Goal: Check status: Check status

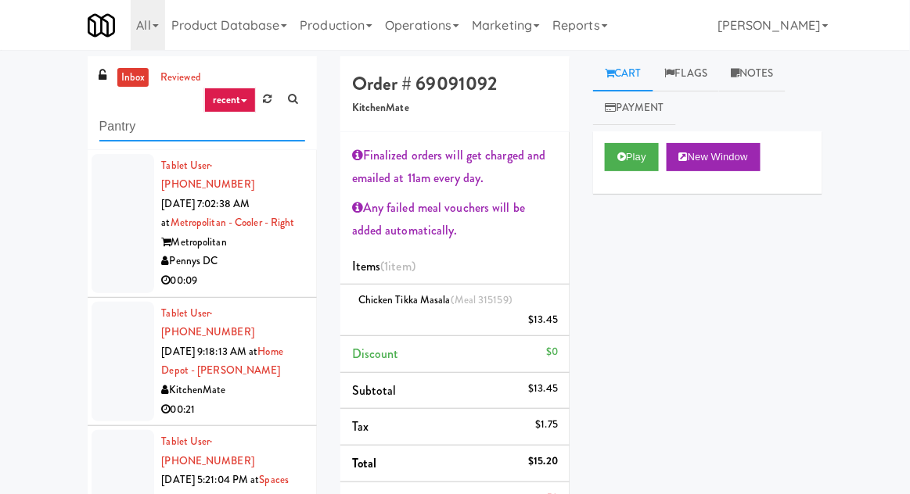
click at [116, 124] on input "Pantry" at bounding box center [202, 127] width 206 height 29
click at [108, 131] on input "Pantry" at bounding box center [202, 127] width 206 height 29
click at [99, 128] on input "Pantry" at bounding box center [202, 127] width 206 height 29
click at [99, 123] on input "Pantry" at bounding box center [202, 127] width 206 height 29
type input "Cooler"
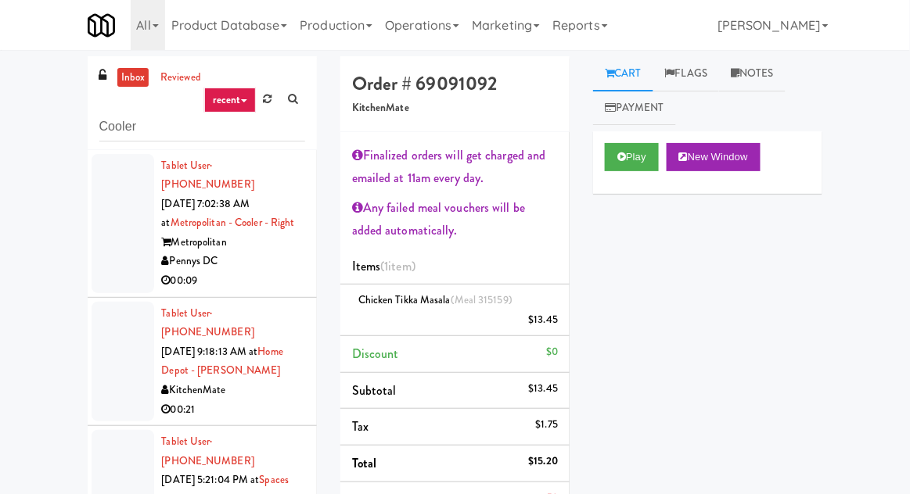
click at [54, 126] on div "inbox reviewed recent all unclear take inventory issue suspicious failed recent…" at bounding box center [455, 410] width 910 height 708
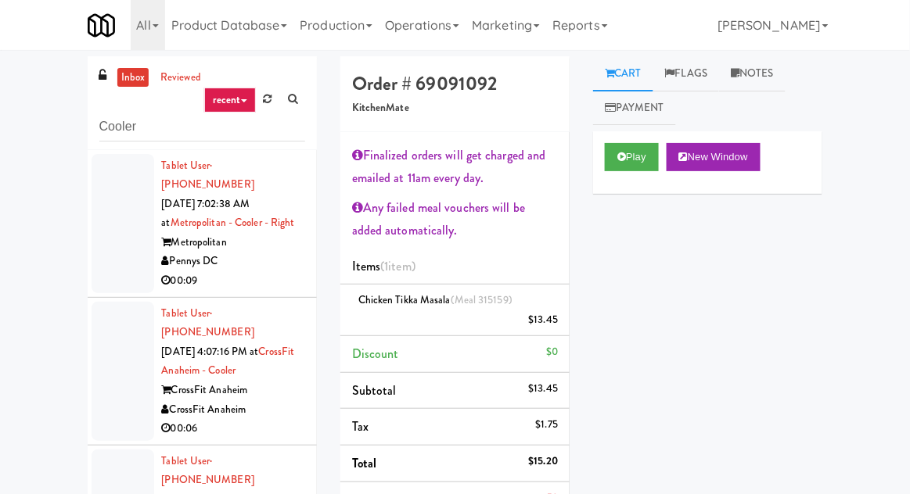
click at [112, 245] on div at bounding box center [123, 223] width 63 height 139
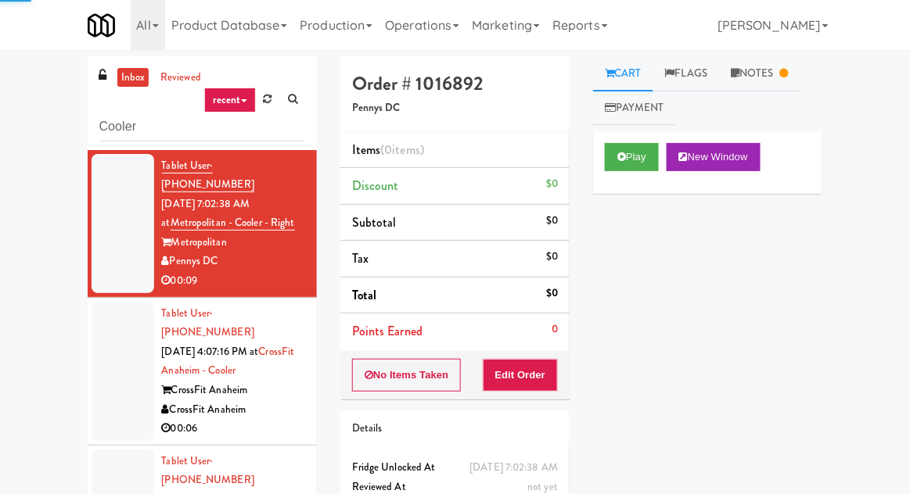
scroll to position [60, 0]
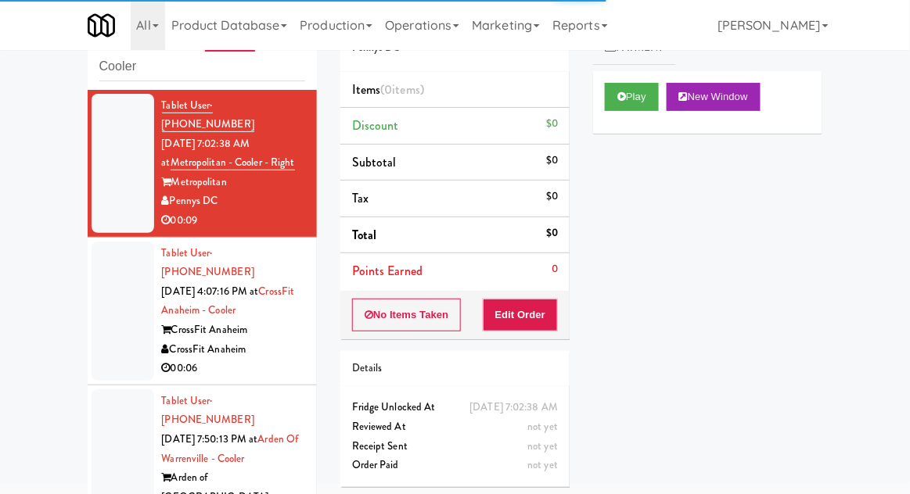
click at [102, 283] on div at bounding box center [123, 311] width 63 height 139
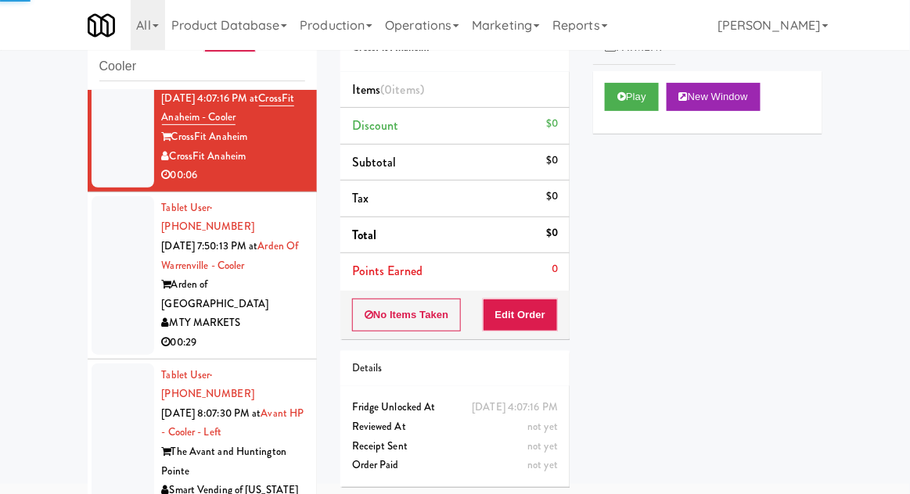
click at [97, 275] on div at bounding box center [123, 275] width 63 height 159
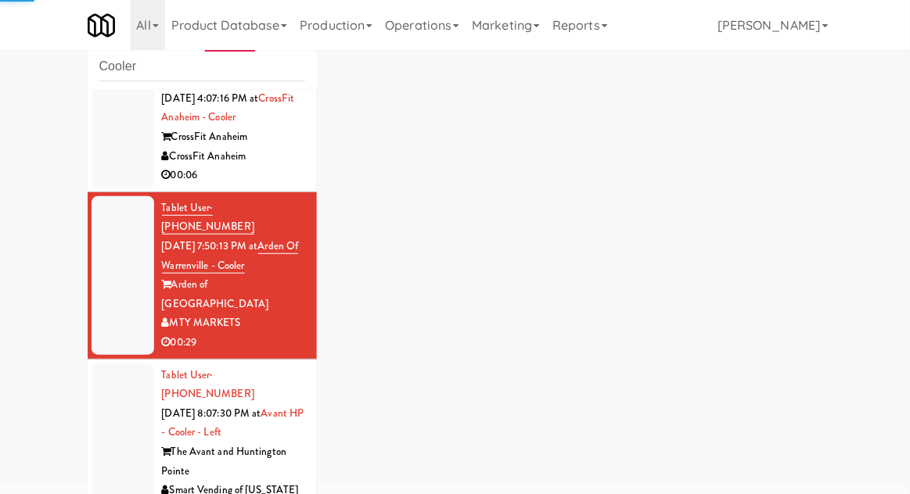
click at [105, 379] on div at bounding box center [123, 443] width 63 height 159
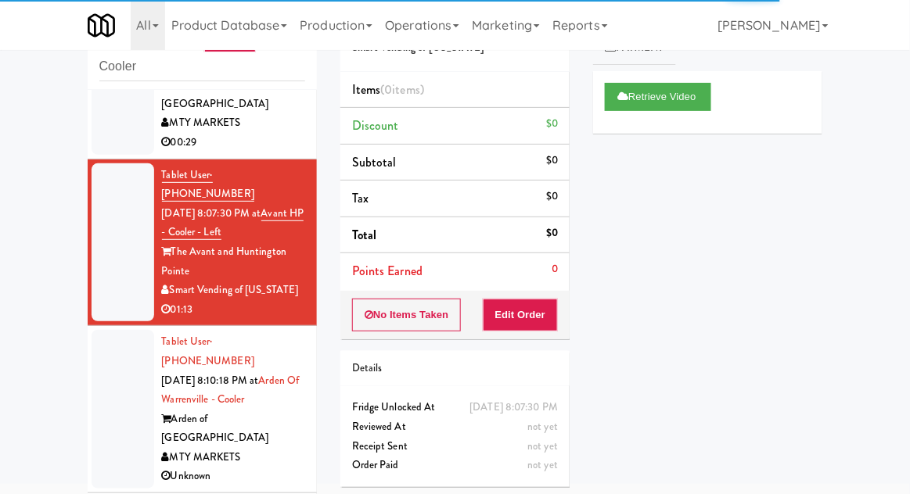
click at [95, 330] on div at bounding box center [123, 409] width 63 height 159
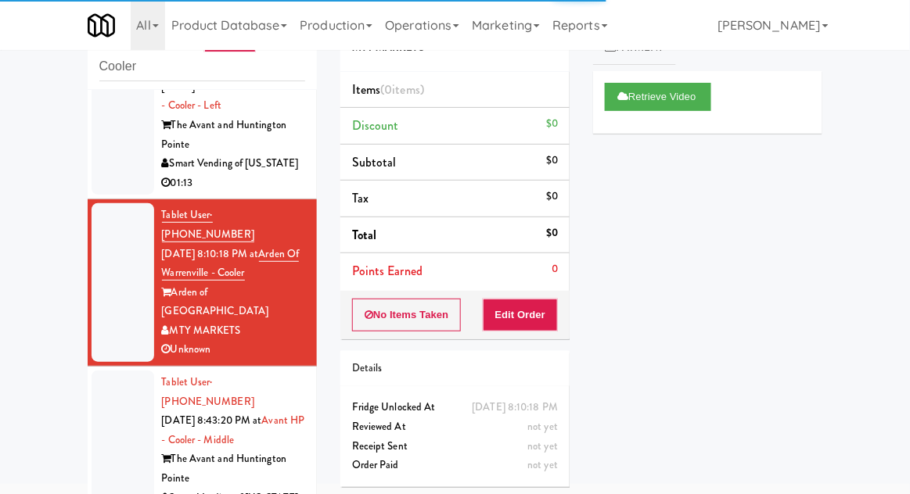
click at [103, 371] on div at bounding box center [123, 450] width 63 height 159
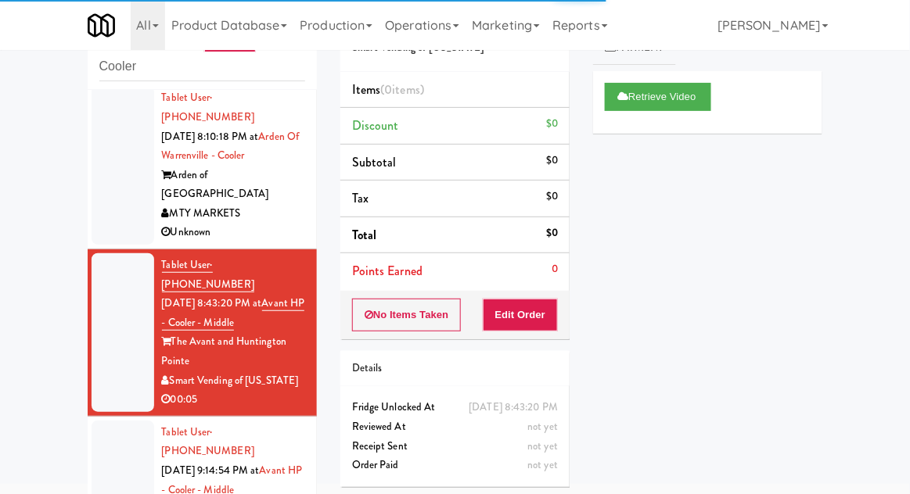
click at [111, 421] on div at bounding box center [123, 500] width 63 height 159
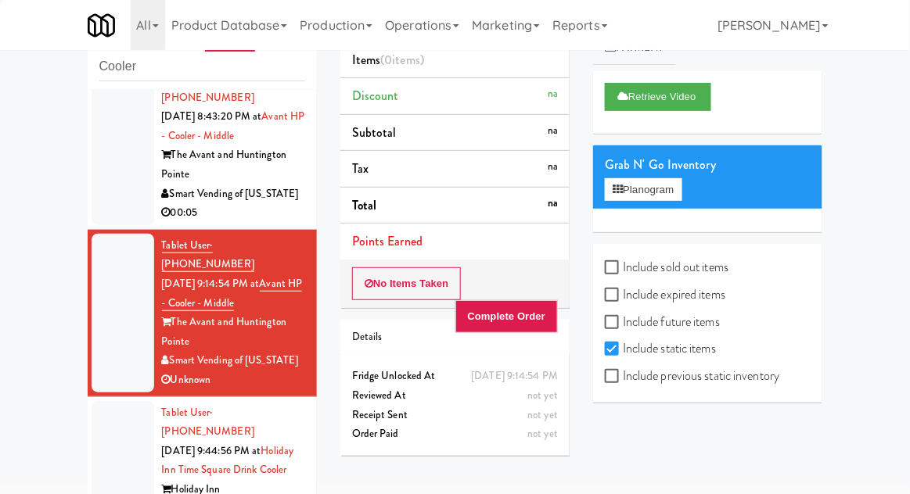
click at [108, 401] on div at bounding box center [123, 480] width 63 height 159
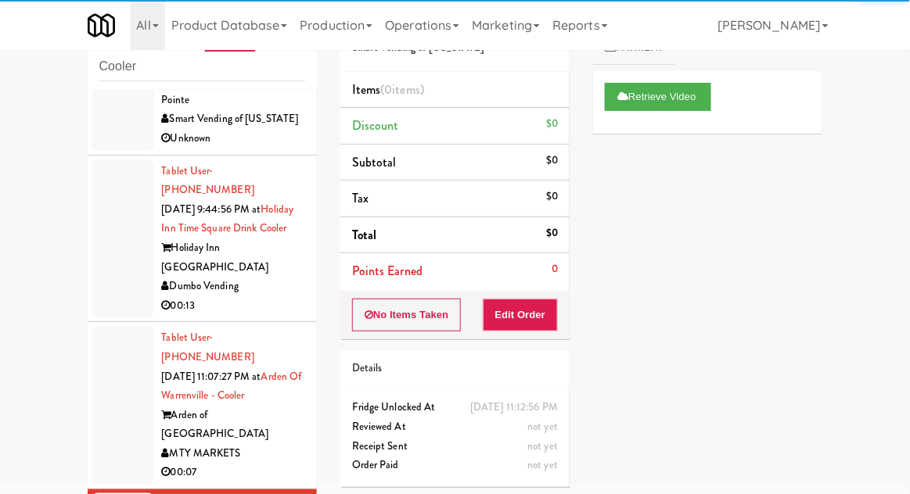
click at [108, 326] on div at bounding box center [123, 405] width 63 height 159
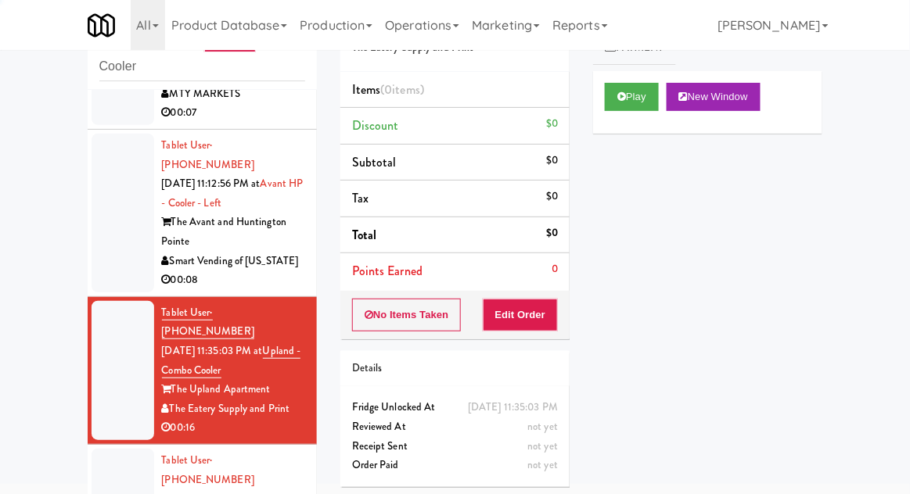
scroll to position [1410, 0]
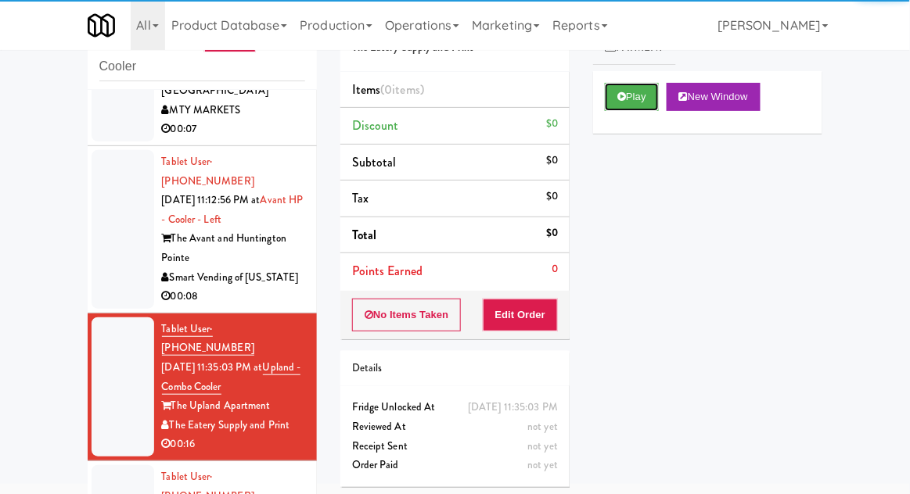
click at [634, 108] on button "Play" at bounding box center [632, 97] width 54 height 28
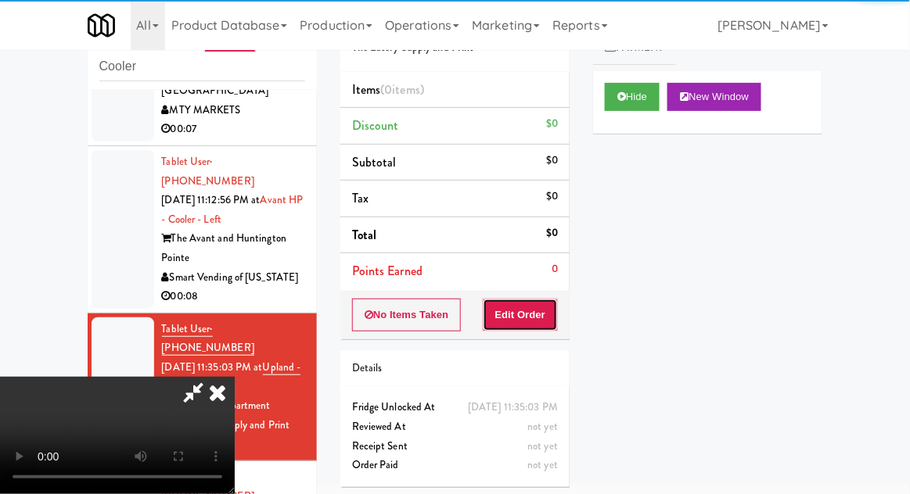
click at [522, 324] on button "Edit Order" at bounding box center [521, 315] width 76 height 33
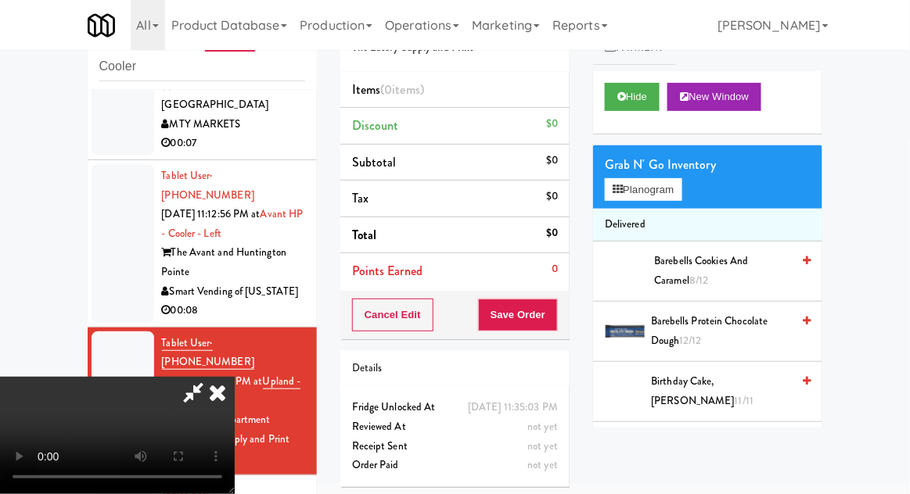
scroll to position [1397, 0]
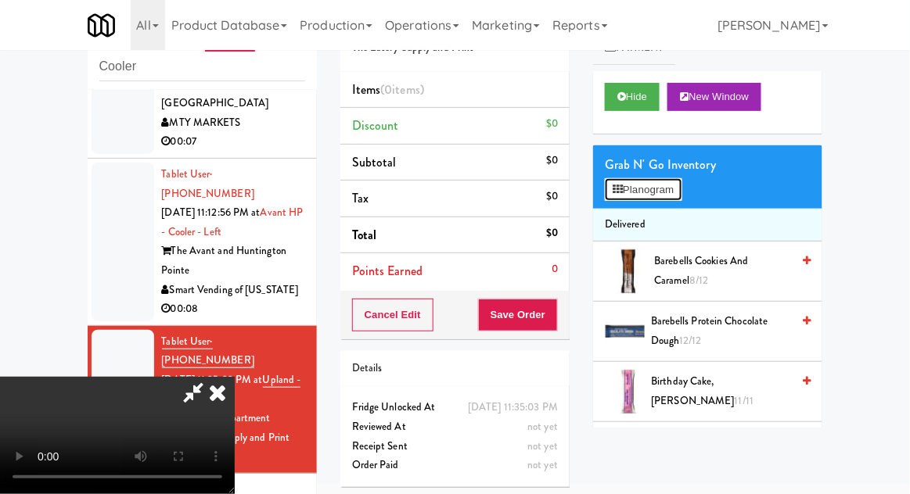
click at [673, 188] on button "Planogram" at bounding box center [643, 189] width 77 height 23
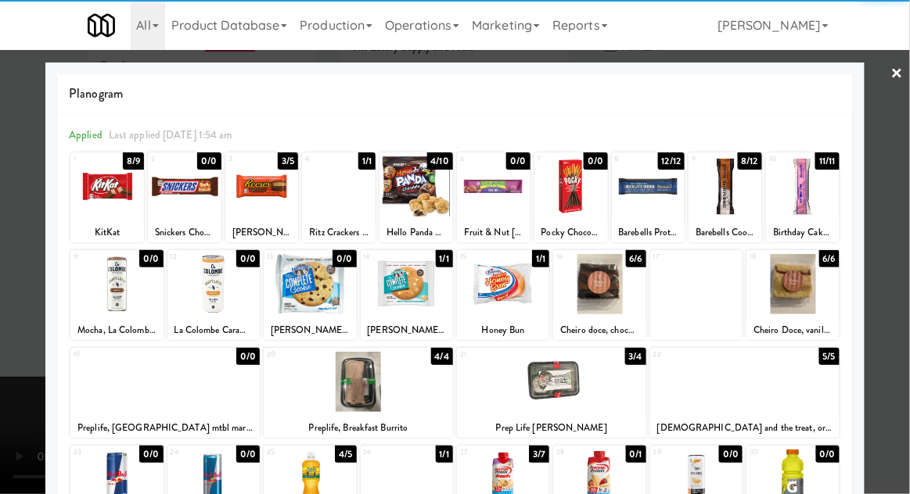
click at [257, 207] on div at bounding box center [262, 186] width 74 height 60
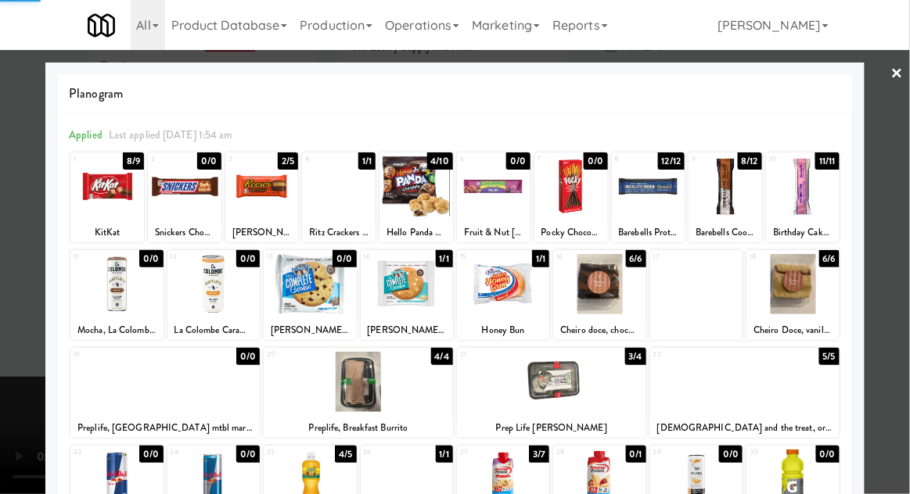
click at [262, 206] on div at bounding box center [262, 186] width 74 height 60
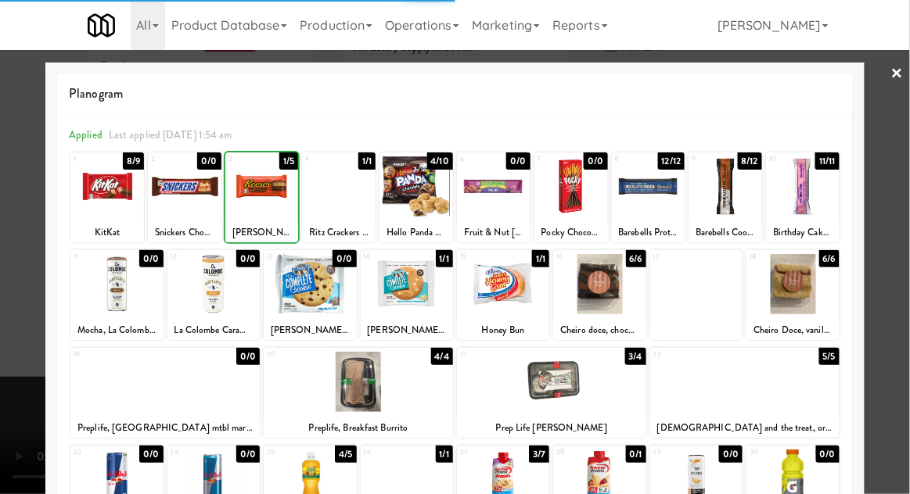
click at [898, 283] on div at bounding box center [455, 247] width 910 height 494
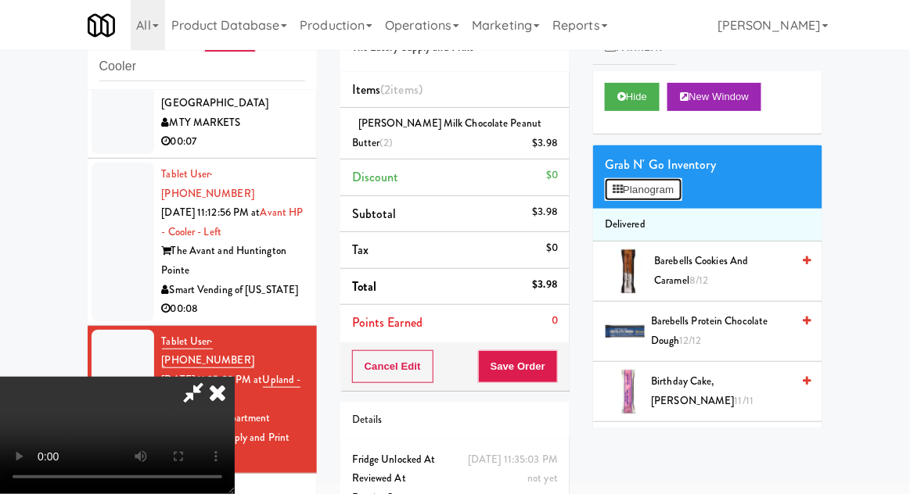
click at [672, 198] on button "Planogram" at bounding box center [643, 189] width 77 height 23
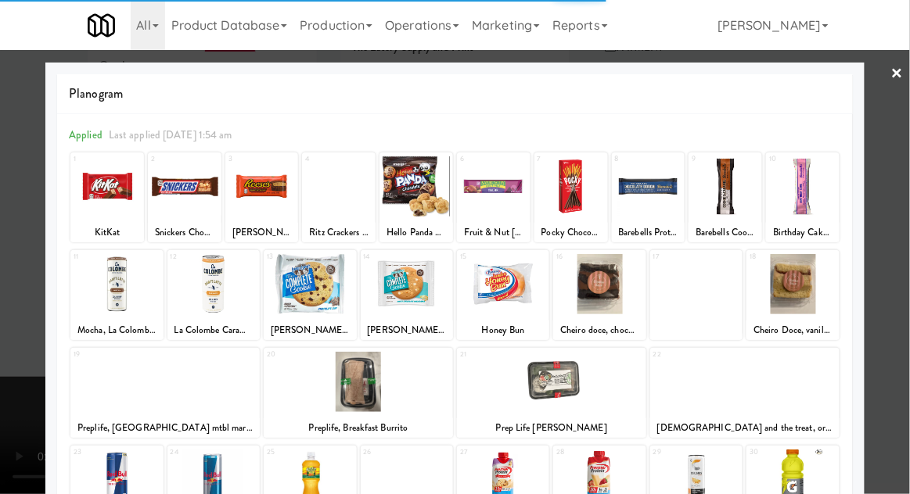
scroll to position [198, 0]
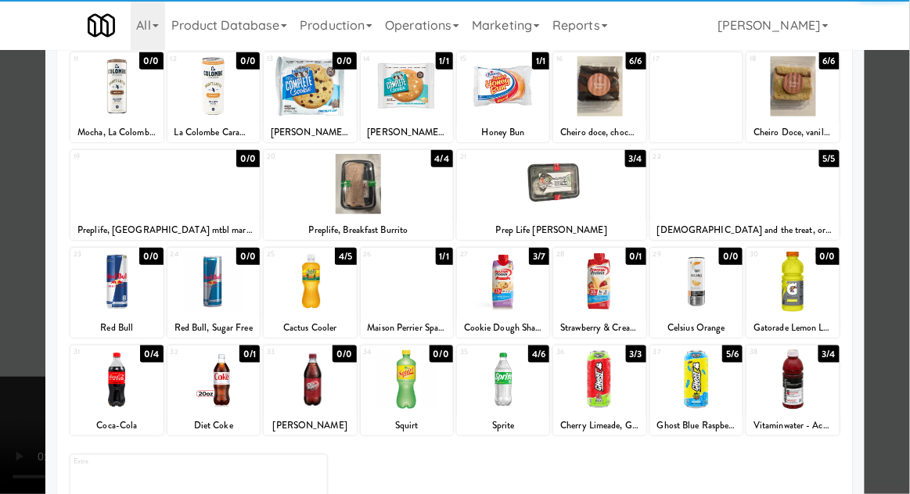
click at [808, 392] on div at bounding box center [792, 380] width 92 height 60
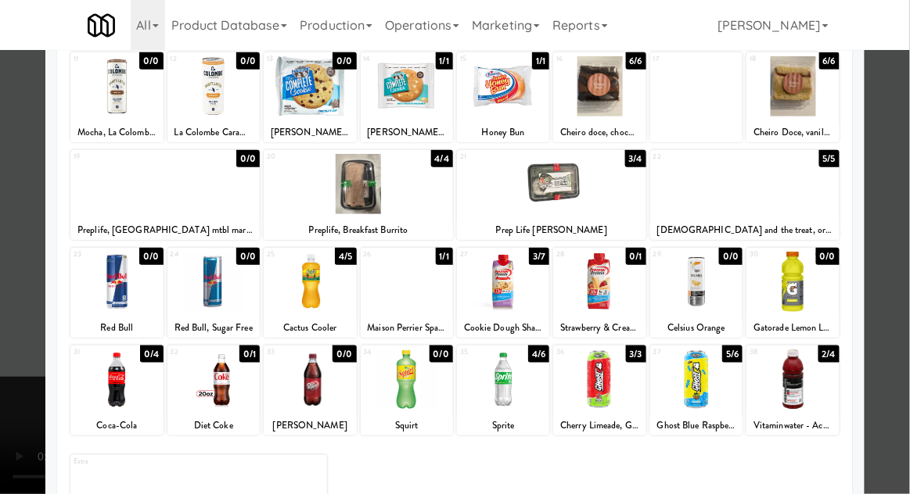
click at [901, 373] on div at bounding box center [455, 247] width 910 height 494
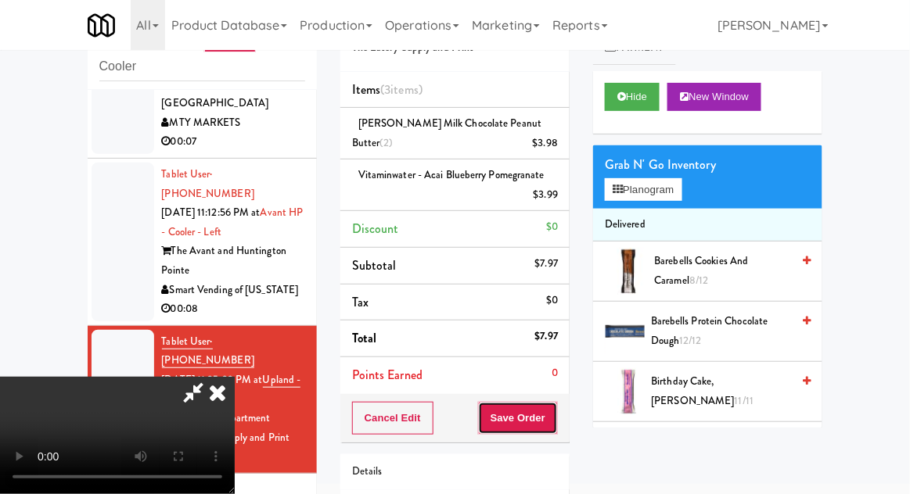
click at [555, 418] on button "Save Order" at bounding box center [518, 418] width 80 height 33
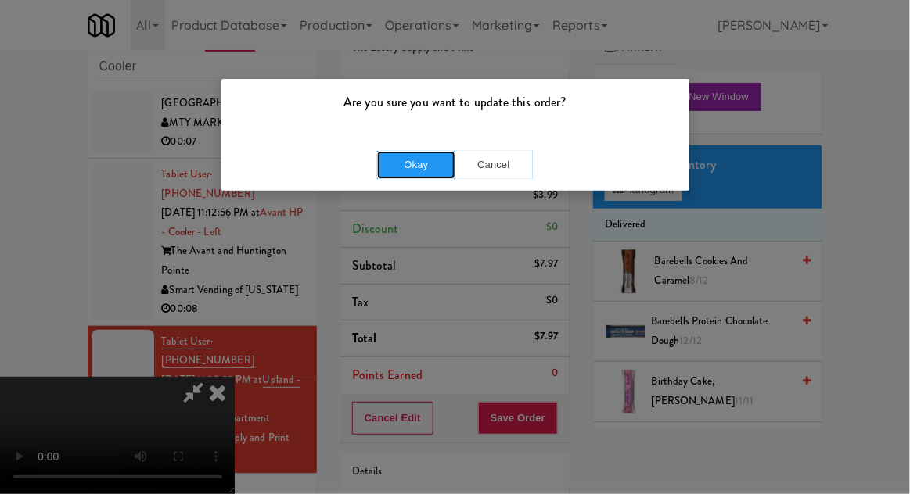
click at [401, 175] on button "Okay" at bounding box center [416, 165] width 78 height 28
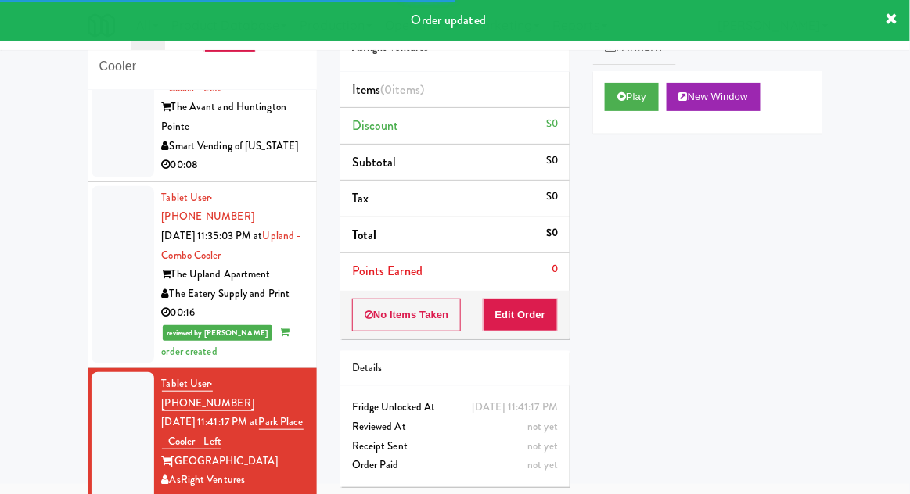
scroll to position [1543, 0]
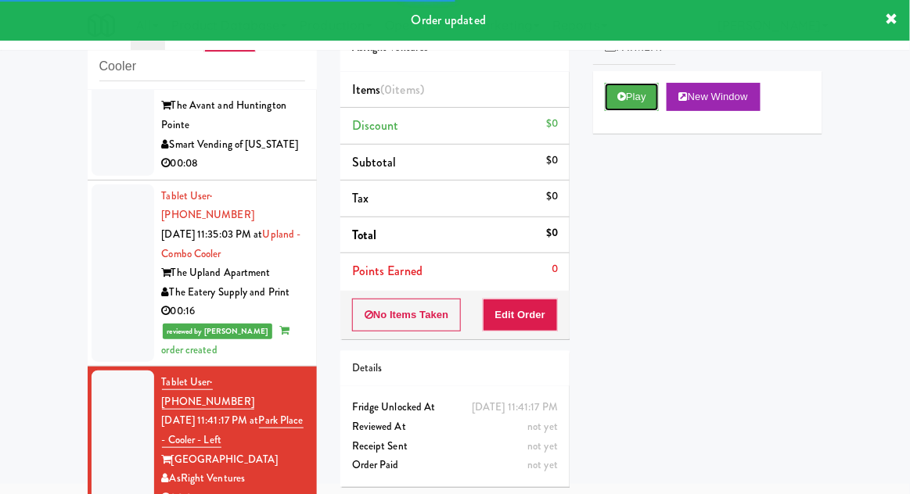
click at [629, 89] on button "Play" at bounding box center [632, 97] width 54 height 28
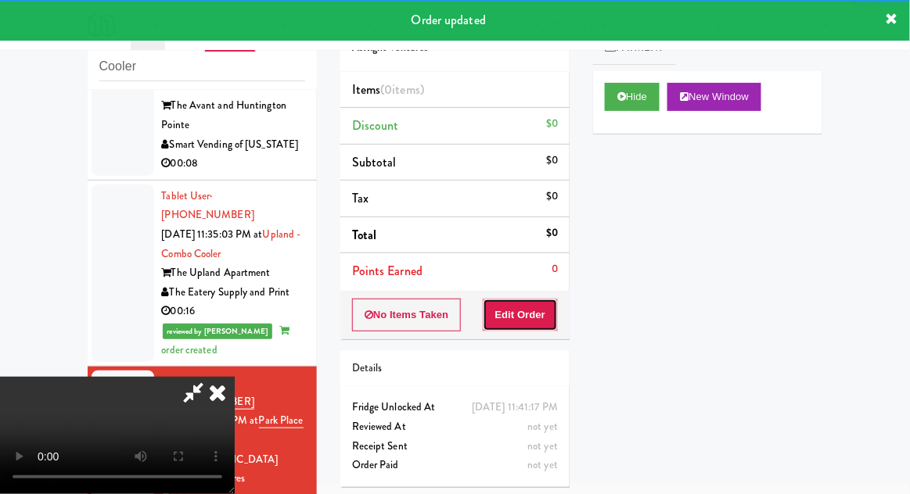
click at [534, 323] on button "Edit Order" at bounding box center [521, 315] width 76 height 33
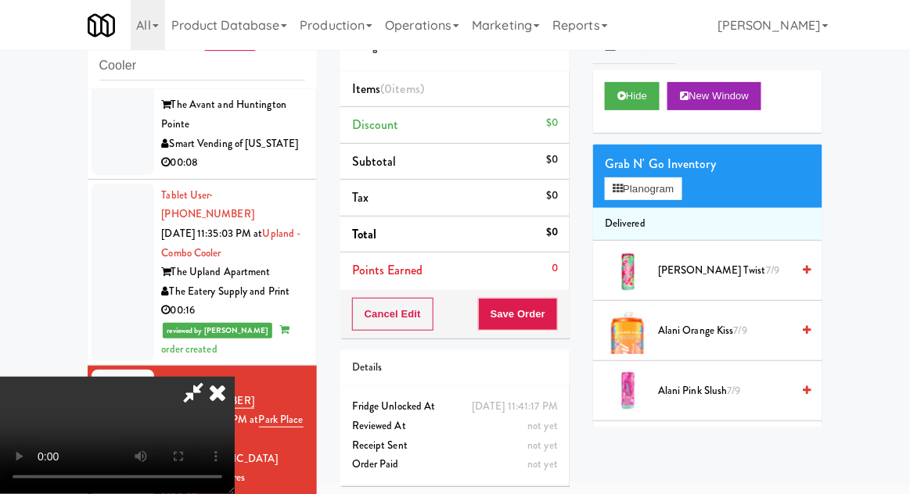
scroll to position [60, 0]
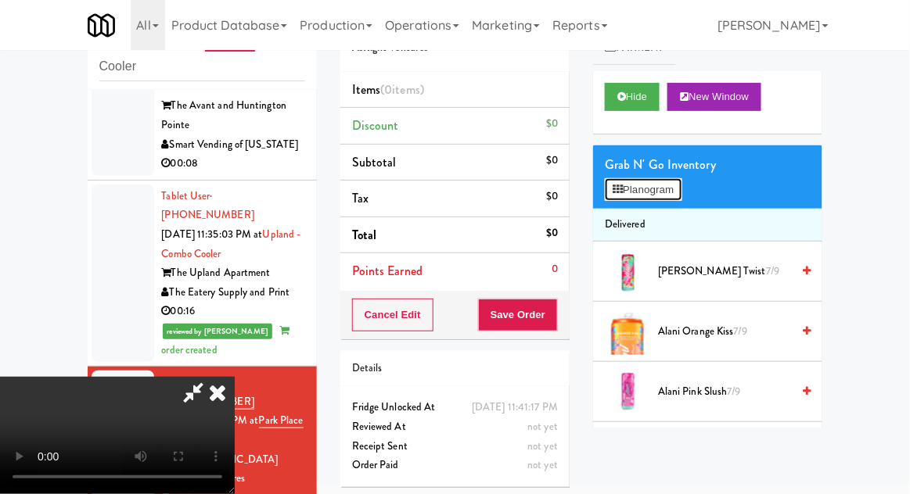
click at [667, 190] on button "Planogram" at bounding box center [643, 189] width 77 height 23
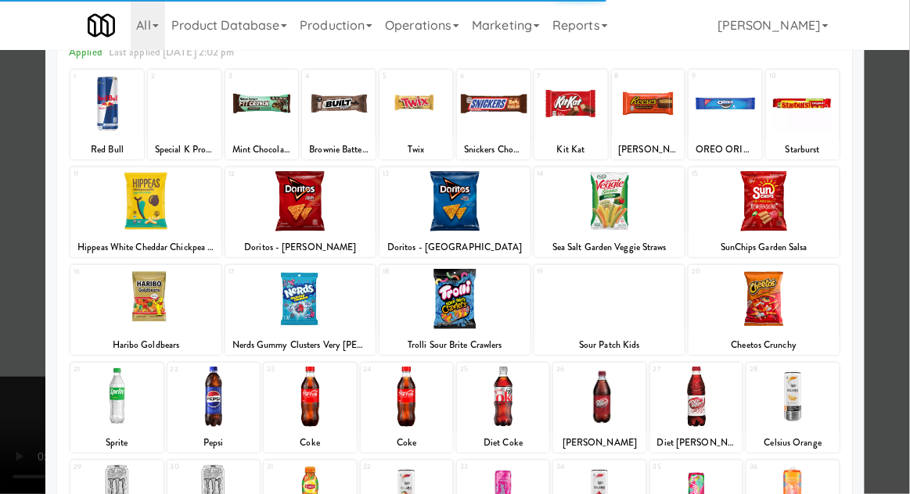
scroll to position [117, 0]
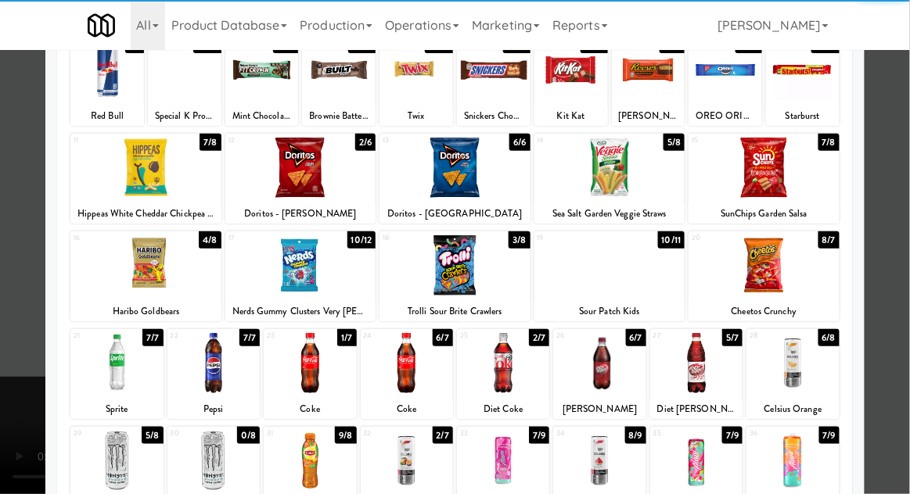
click at [110, 454] on div at bounding box center [116, 461] width 92 height 60
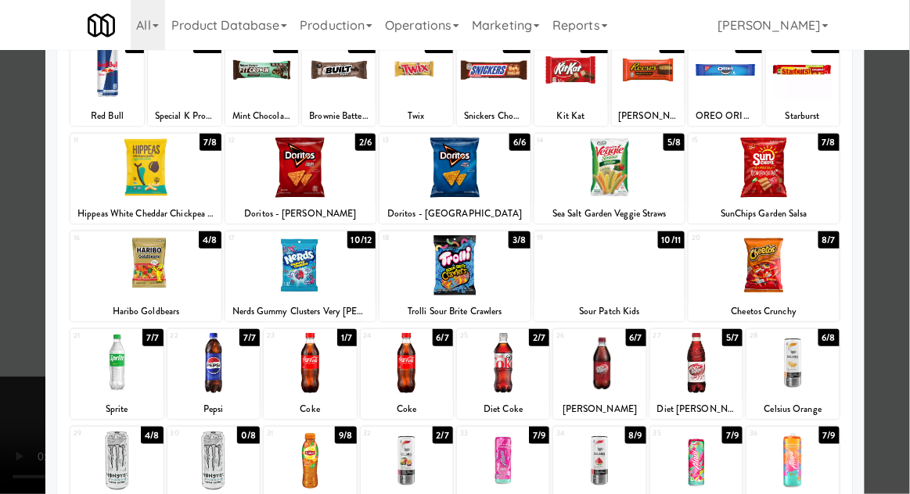
click at [107, 447] on div at bounding box center [116, 461] width 92 height 60
click at [892, 343] on div at bounding box center [455, 247] width 910 height 494
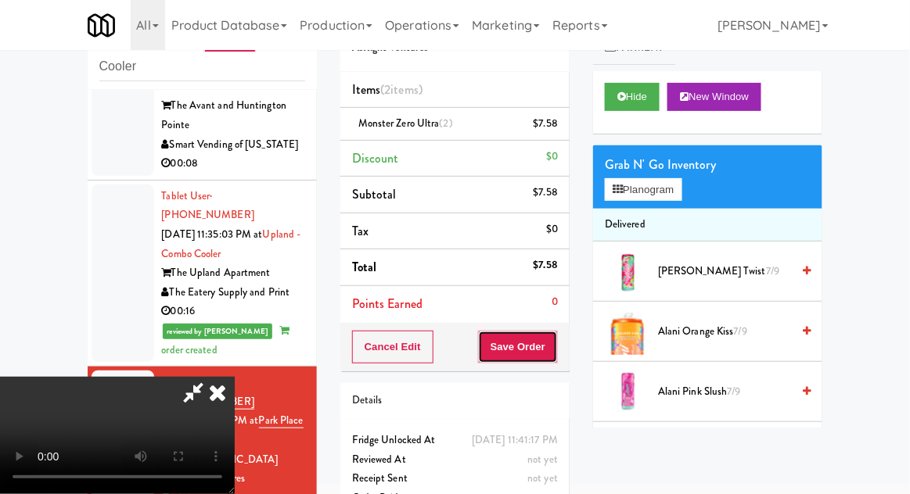
click at [547, 361] on button "Save Order" at bounding box center [518, 347] width 80 height 33
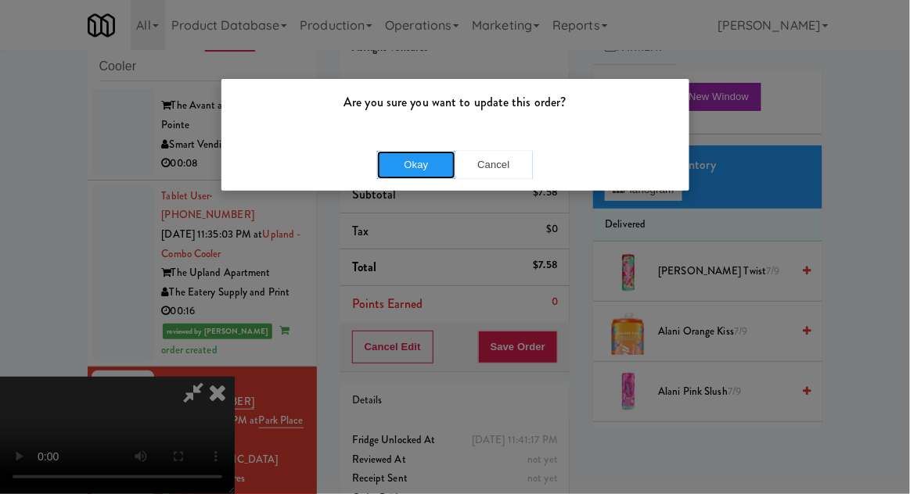
click at [394, 170] on button "Okay" at bounding box center [416, 165] width 78 height 28
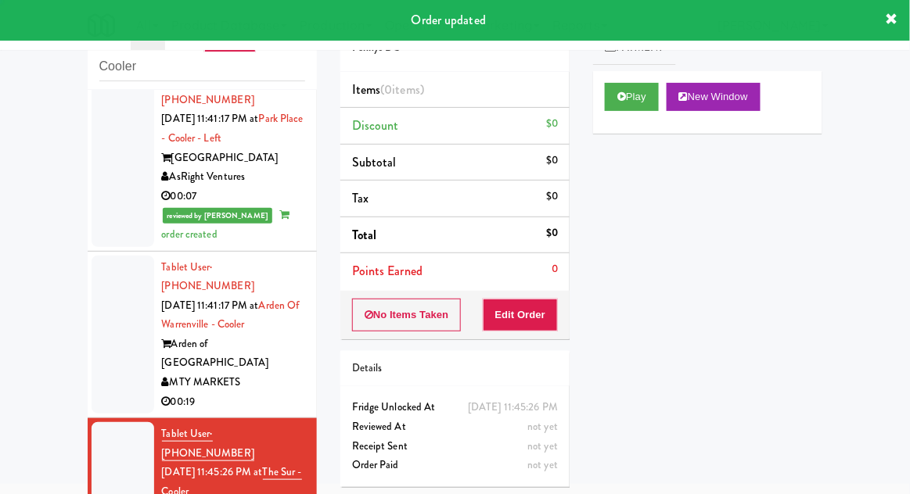
scroll to position [1853, 0]
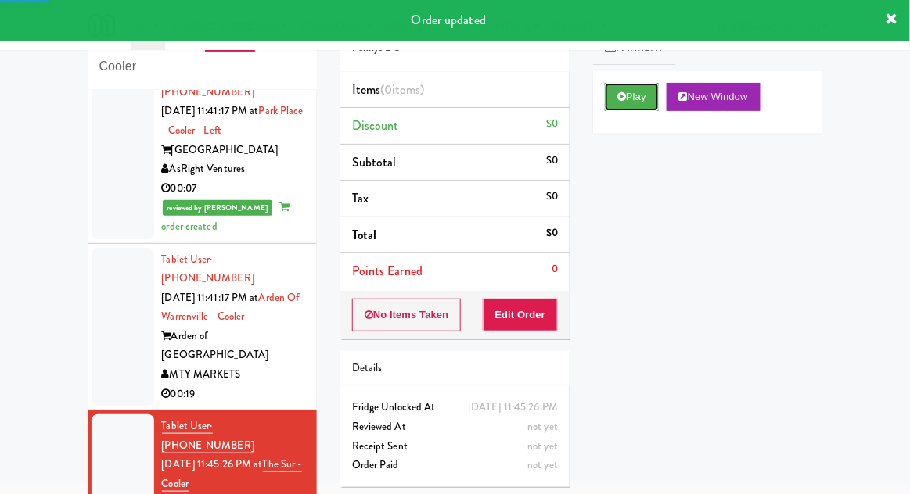
click at [633, 100] on button "Play" at bounding box center [632, 97] width 54 height 28
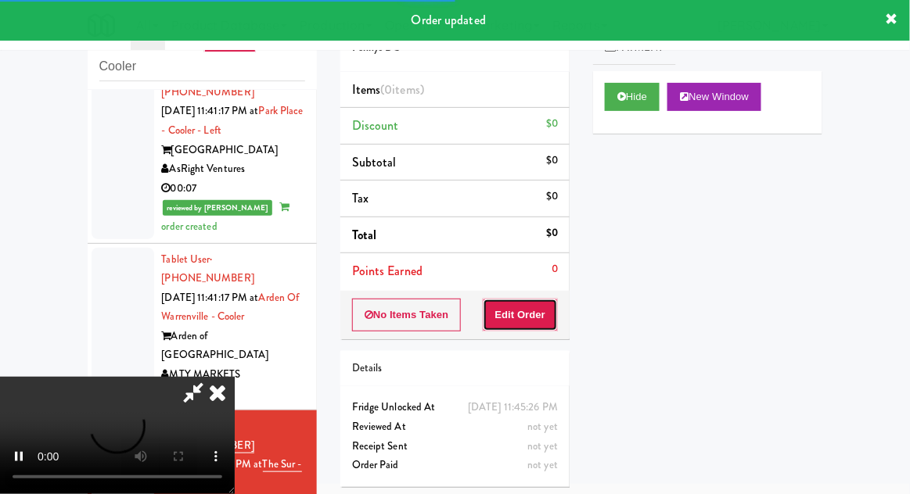
click at [536, 307] on button "Edit Order" at bounding box center [521, 315] width 76 height 33
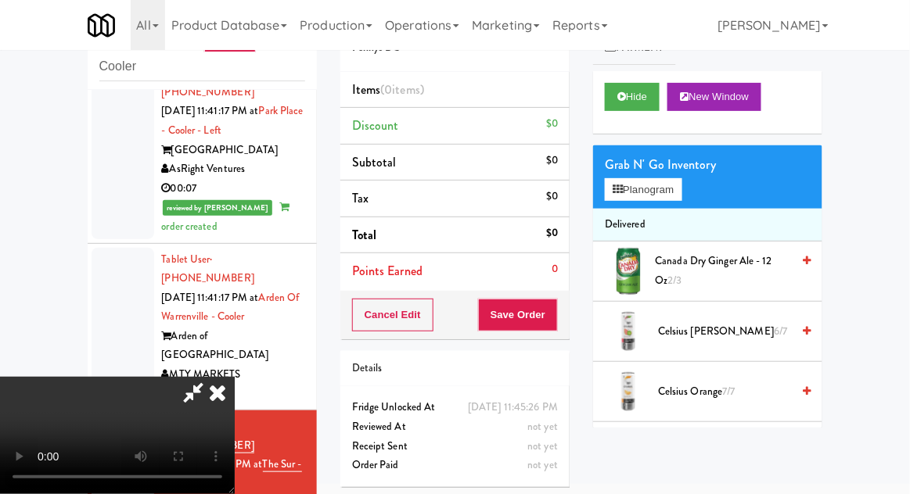
scroll to position [0, 0]
click at [674, 180] on button "Planogram" at bounding box center [643, 189] width 77 height 23
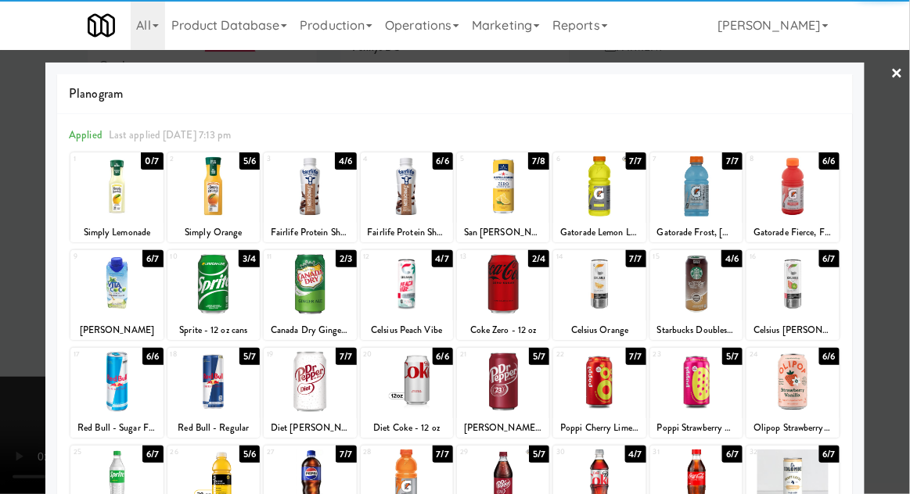
click at [612, 202] on div at bounding box center [599, 186] width 92 height 60
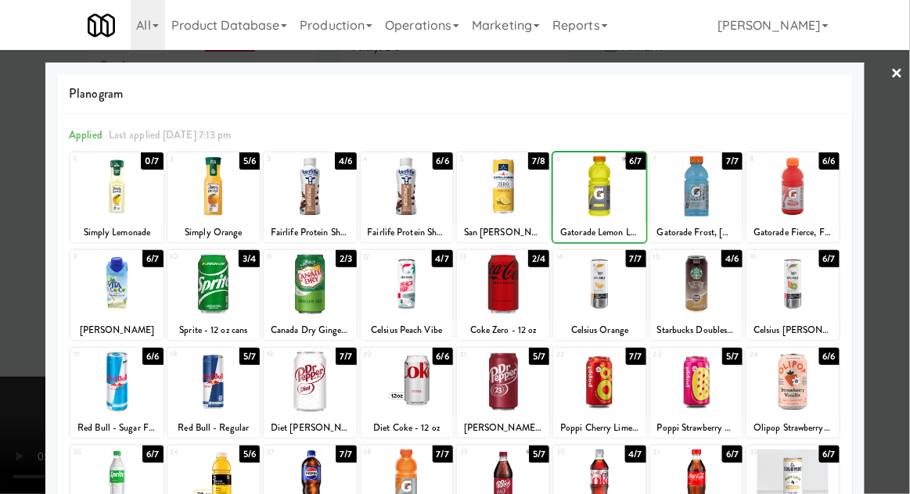
click at [7, 282] on div at bounding box center [455, 247] width 910 height 494
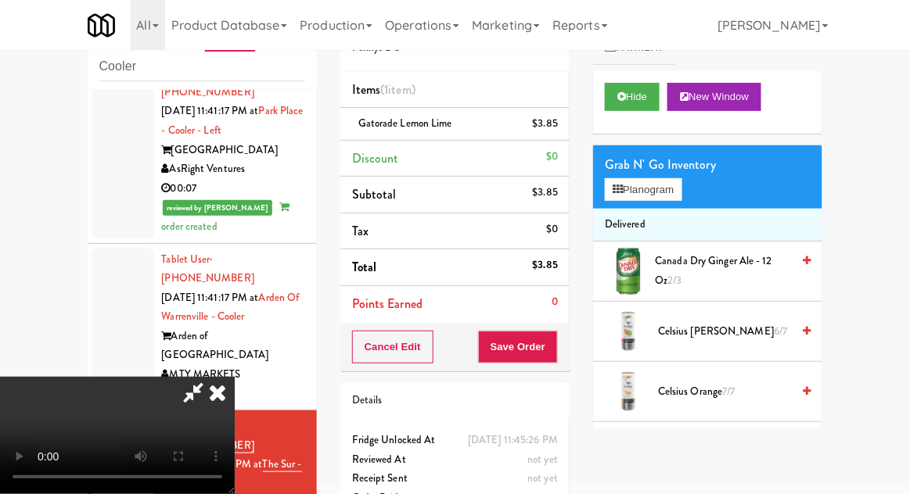
scroll to position [57, 0]
click at [554, 351] on button "Save Order" at bounding box center [518, 347] width 80 height 33
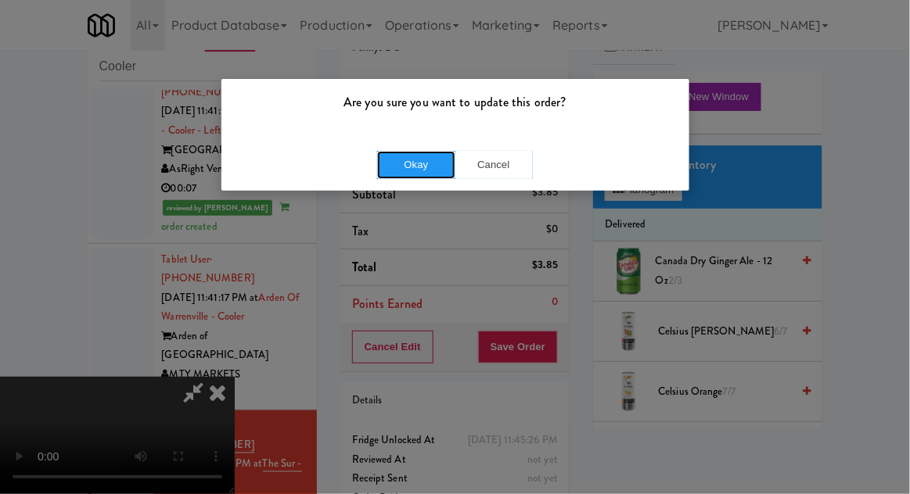
click at [404, 163] on button "Okay" at bounding box center [416, 165] width 78 height 28
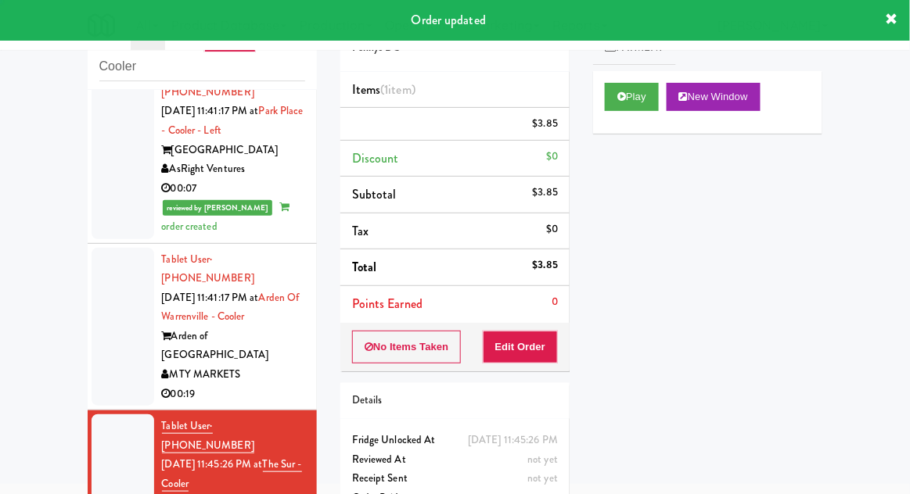
scroll to position [0, 0]
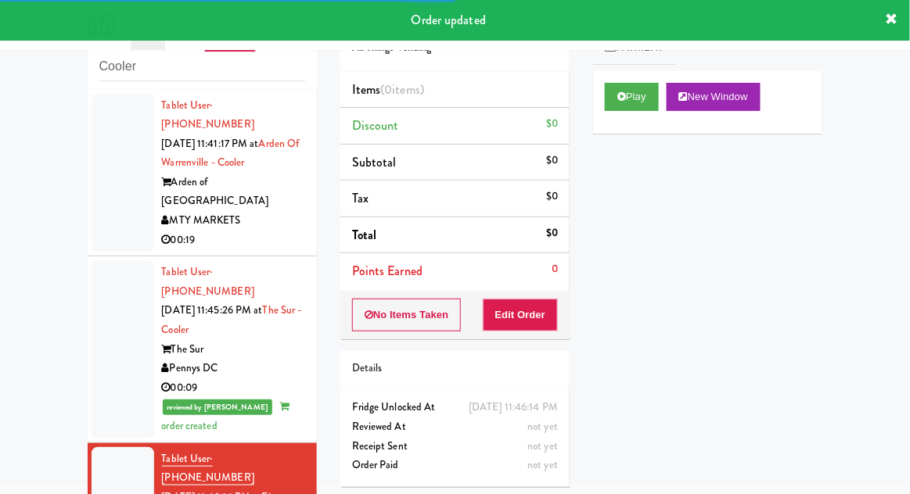
scroll to position [2009, 0]
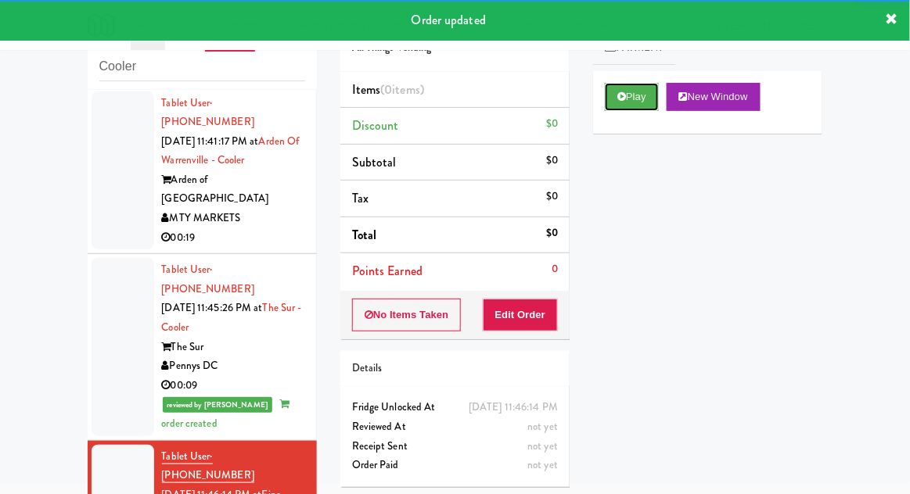
click at [638, 99] on button "Play" at bounding box center [632, 97] width 54 height 28
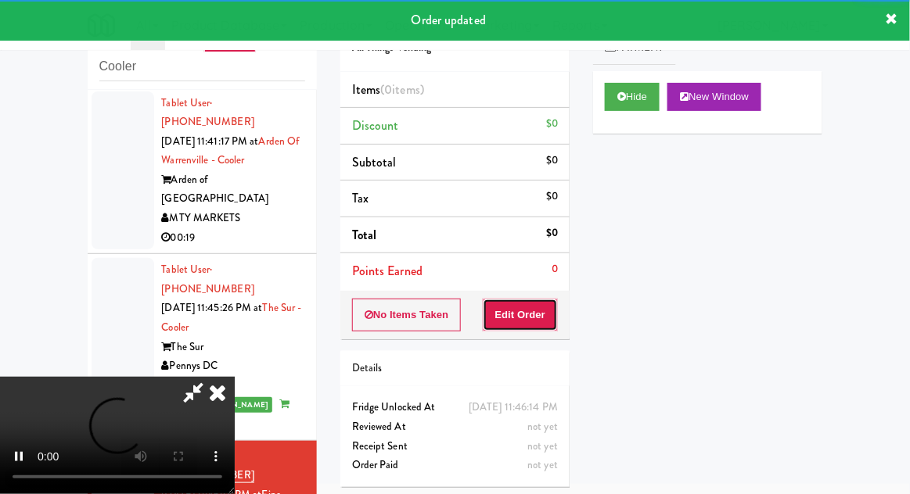
click at [542, 328] on button "Edit Order" at bounding box center [521, 315] width 76 height 33
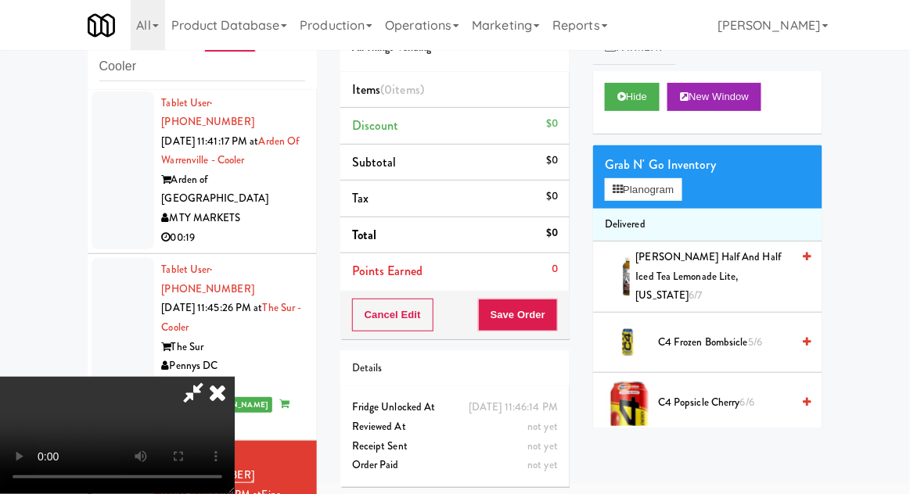
scroll to position [0, 0]
click at [679, 194] on button "Planogram" at bounding box center [643, 189] width 77 height 23
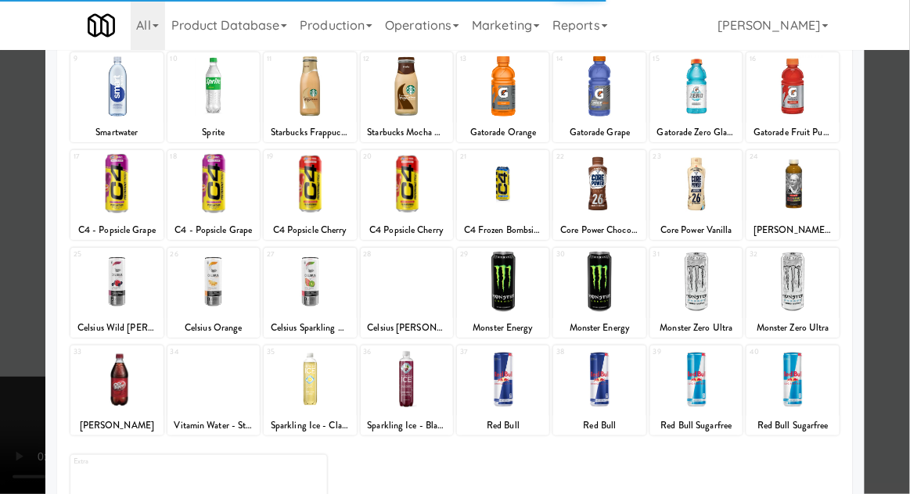
scroll to position [198, 0]
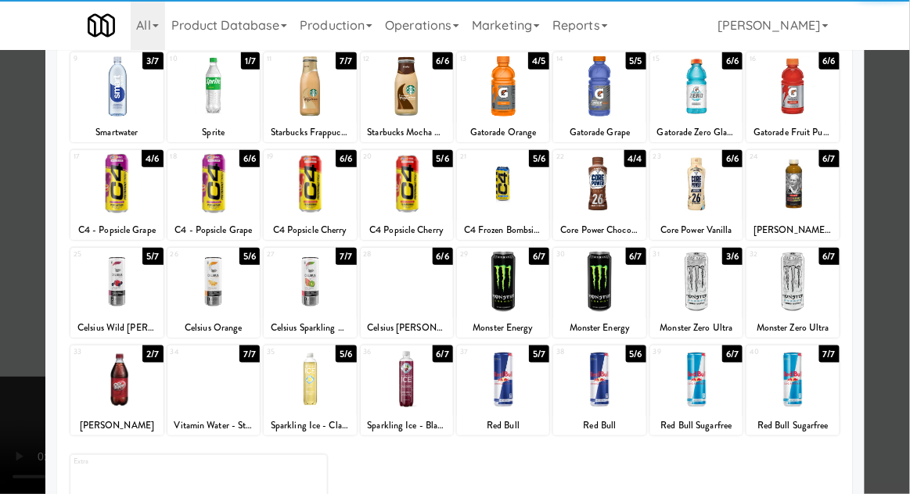
click at [708, 279] on div at bounding box center [696, 282] width 92 height 60
click at [1, 305] on div at bounding box center [455, 247] width 910 height 494
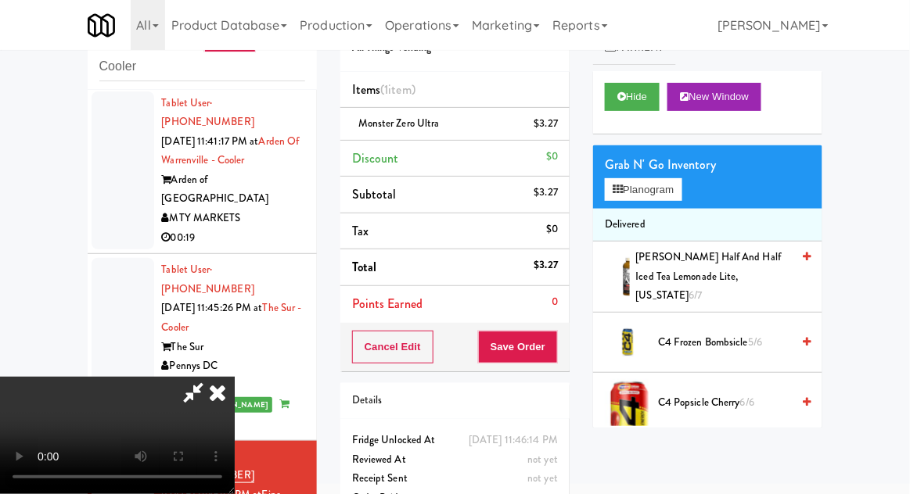
scroll to position [57, 0]
click at [555, 353] on button "Save Order" at bounding box center [518, 347] width 80 height 33
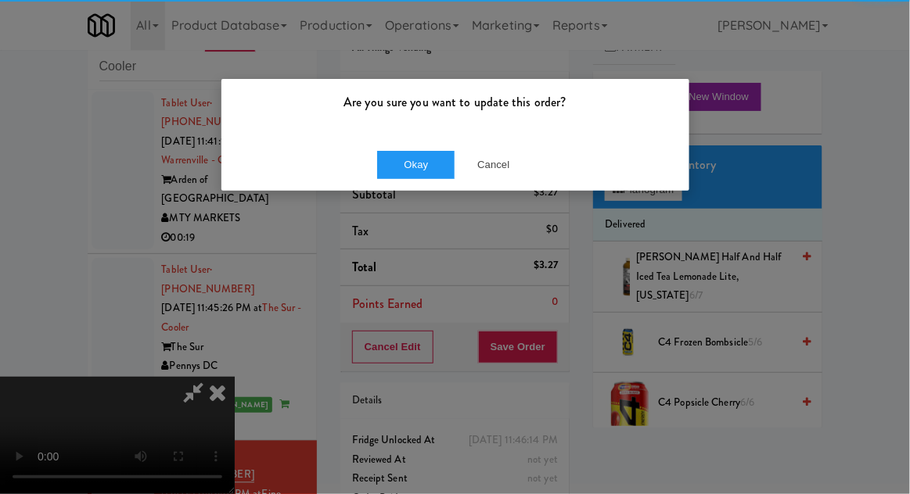
click at [404, 189] on div "Okay Cancel" at bounding box center [455, 164] width 468 height 52
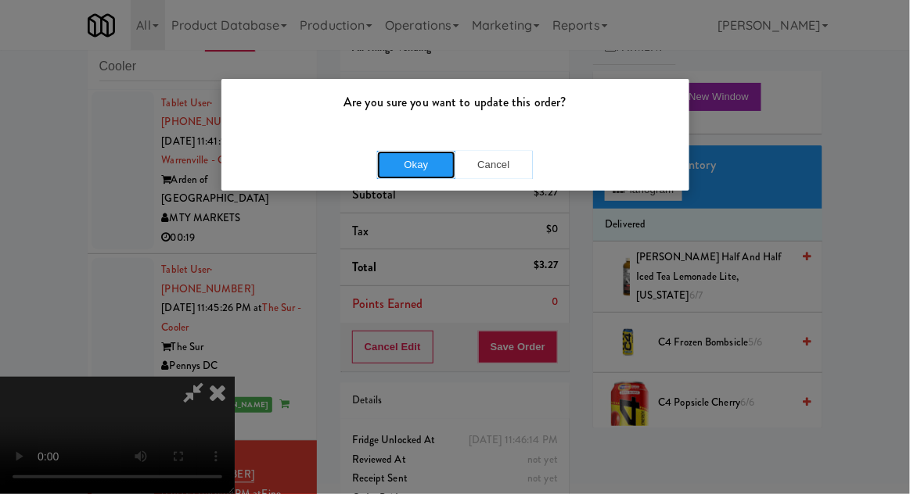
click at [401, 171] on button "Okay" at bounding box center [416, 165] width 78 height 28
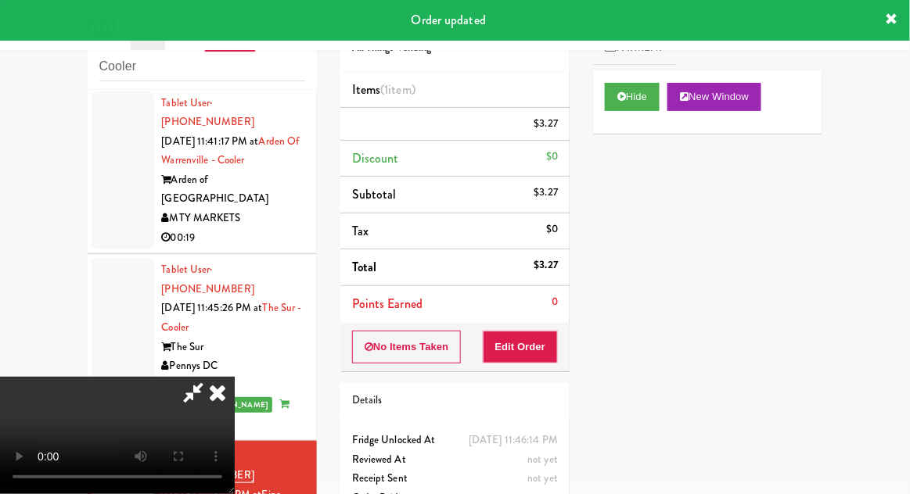
scroll to position [0, 0]
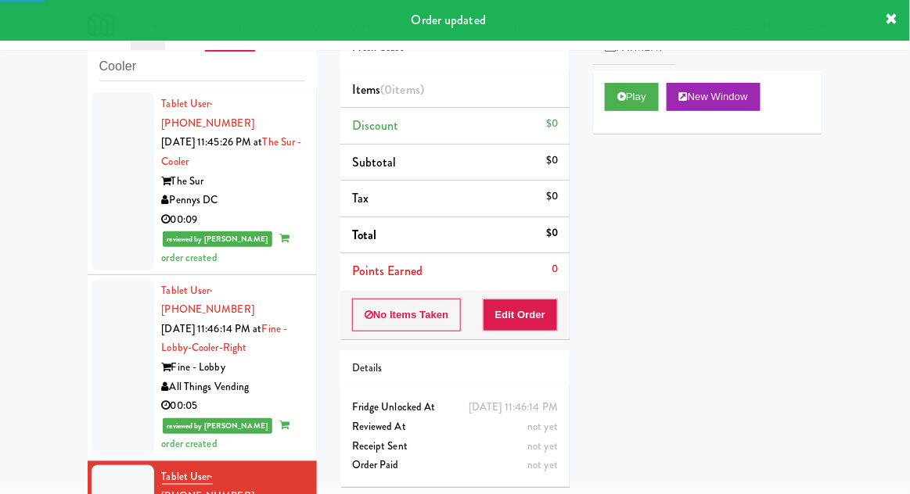
scroll to position [2180, 0]
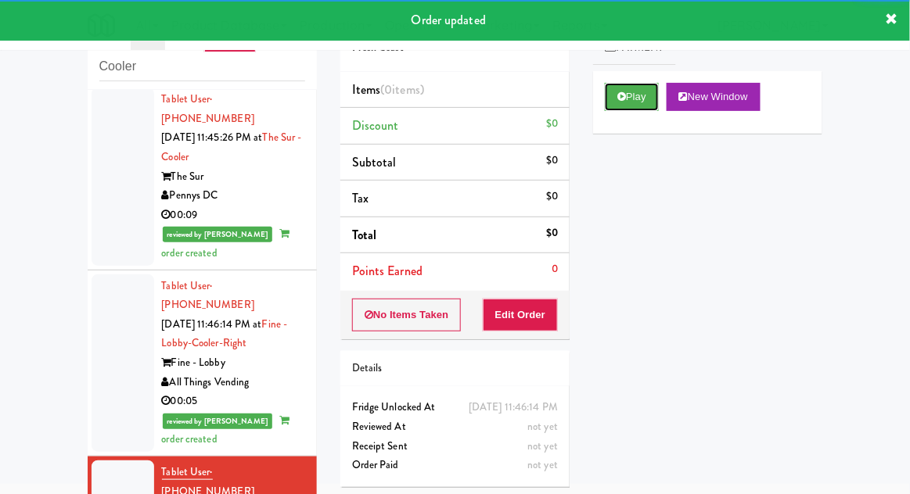
click at [648, 106] on button "Play" at bounding box center [632, 97] width 54 height 28
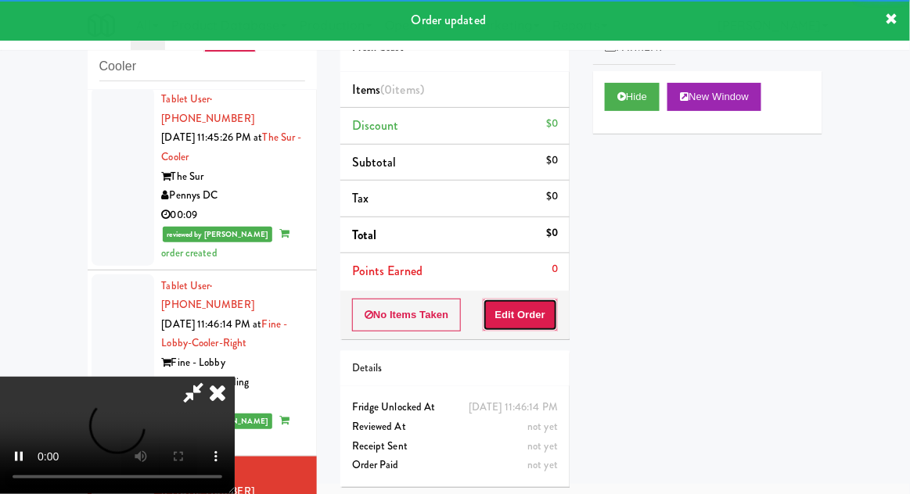
click at [552, 300] on button "Edit Order" at bounding box center [521, 315] width 76 height 33
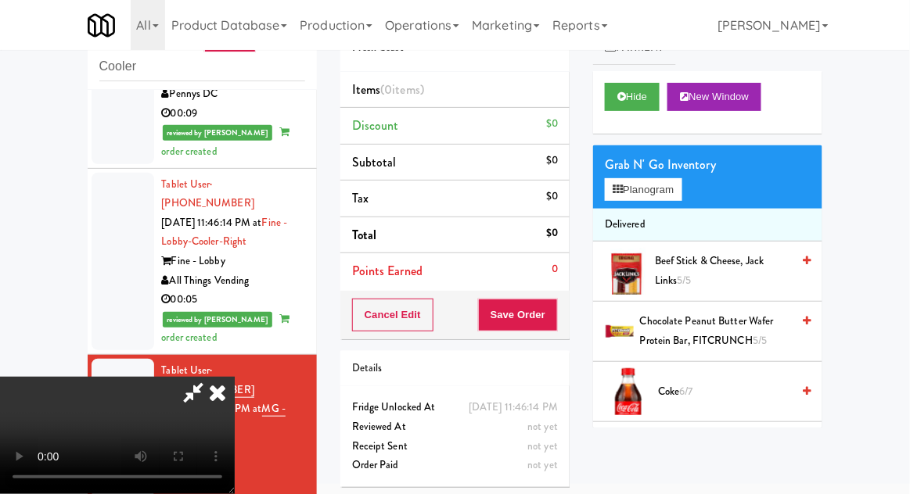
scroll to position [2353, 0]
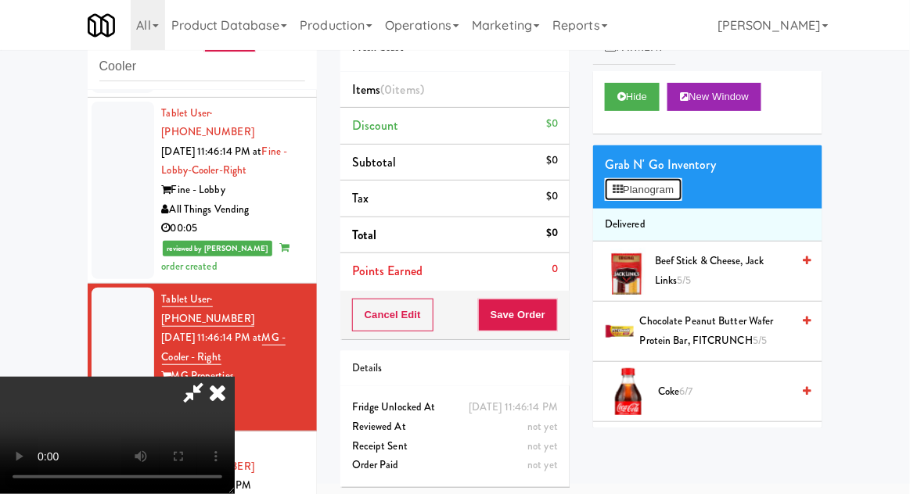
click at [674, 195] on button "Planogram" at bounding box center [643, 189] width 77 height 23
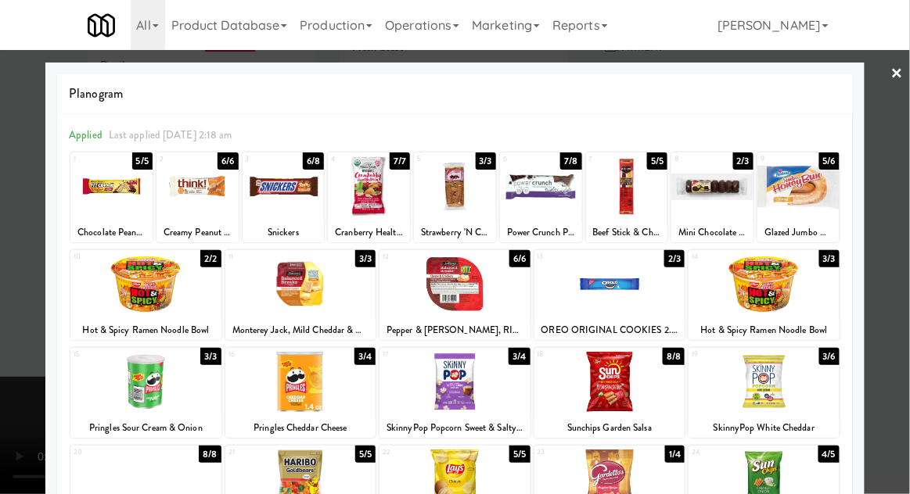
click at [437, 202] on div at bounding box center [455, 186] width 82 height 60
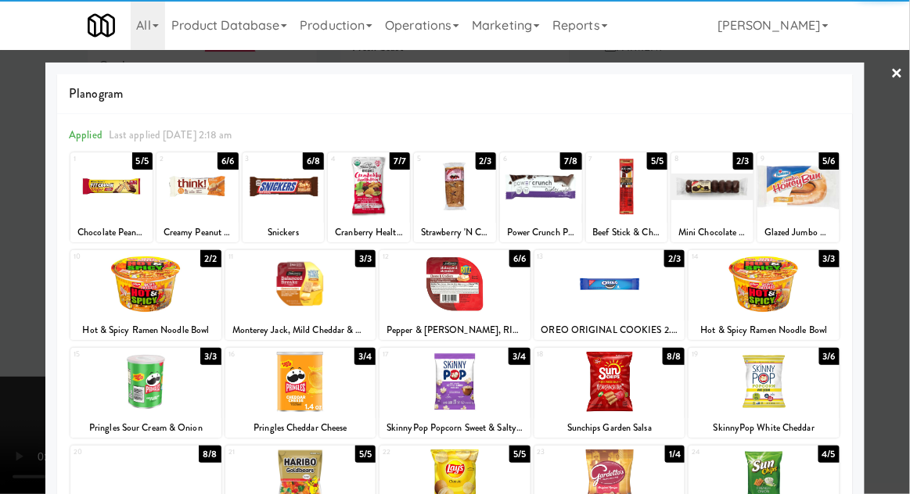
click at [903, 214] on div at bounding box center [455, 247] width 910 height 494
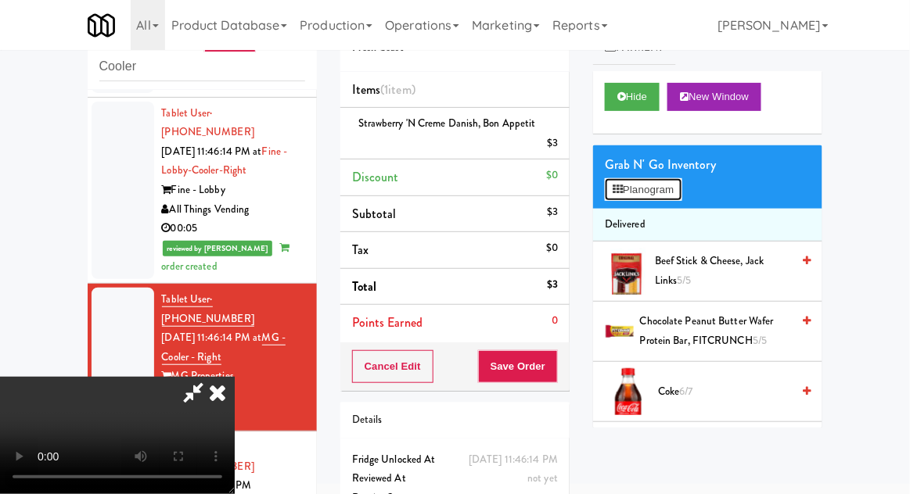
click at [659, 196] on button "Planogram" at bounding box center [643, 189] width 77 height 23
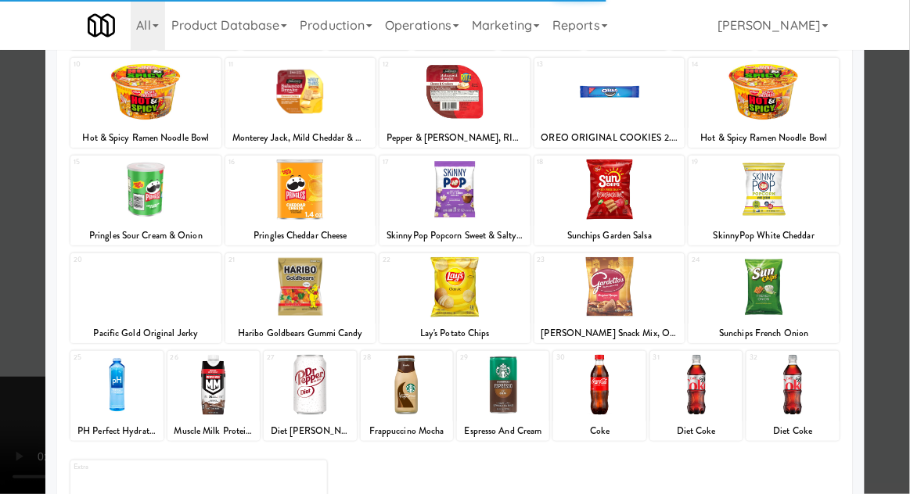
scroll to position [198, 0]
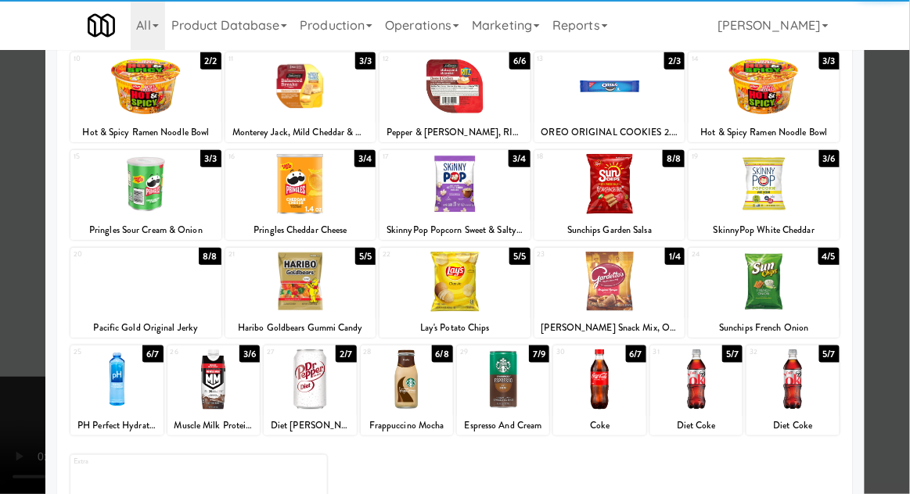
click at [627, 390] on div at bounding box center [599, 380] width 92 height 60
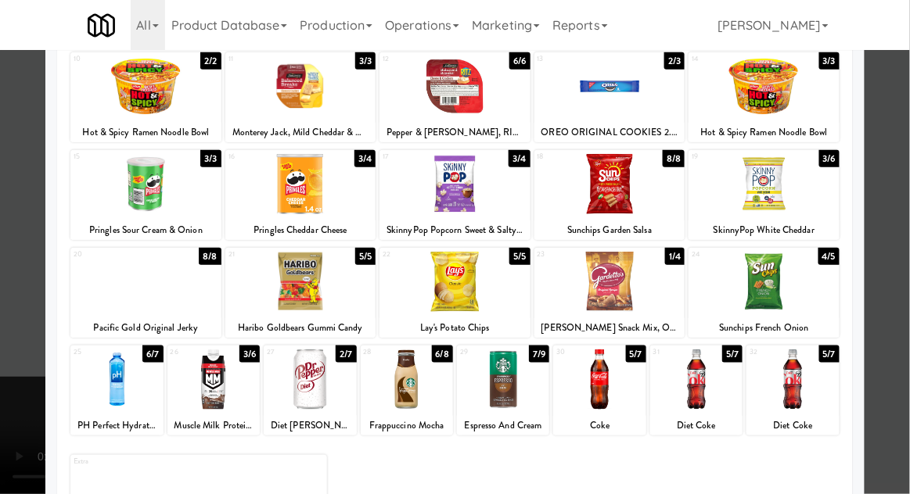
click at [1, 333] on div at bounding box center [455, 247] width 910 height 494
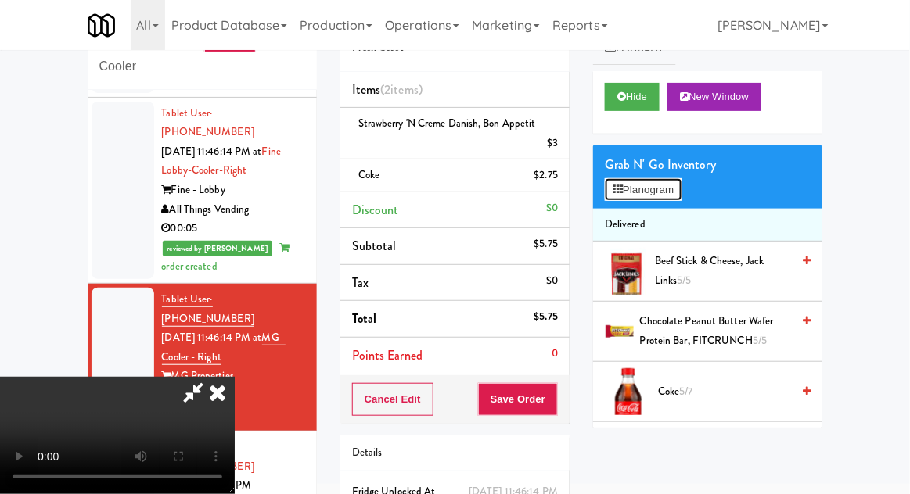
click at [666, 189] on button "Planogram" at bounding box center [643, 189] width 77 height 23
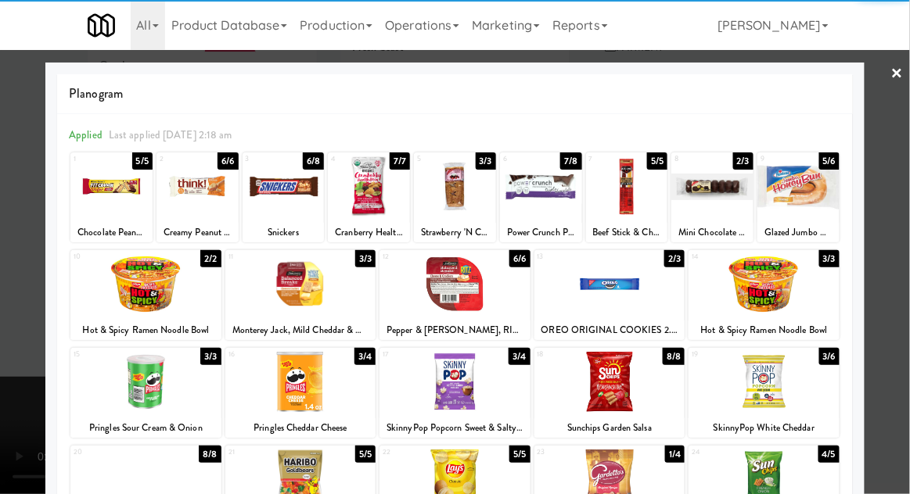
click at [718, 205] on div at bounding box center [712, 186] width 82 height 60
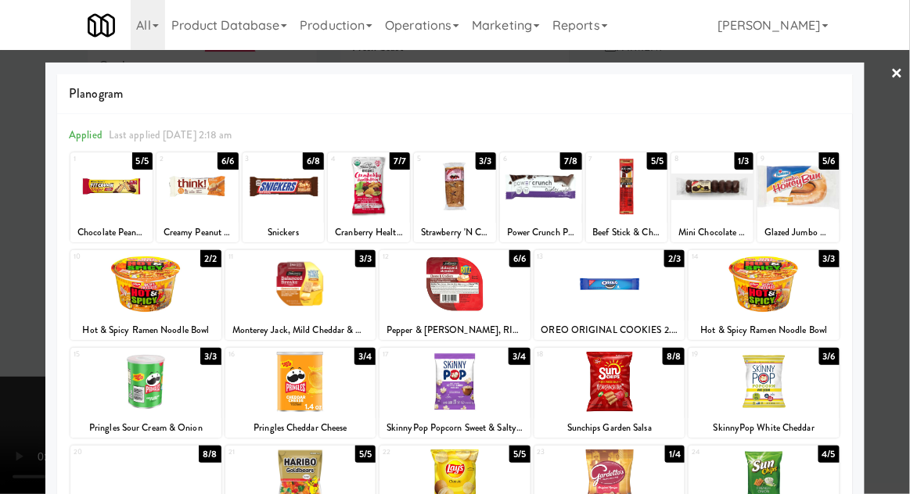
click at [905, 220] on div at bounding box center [455, 247] width 910 height 494
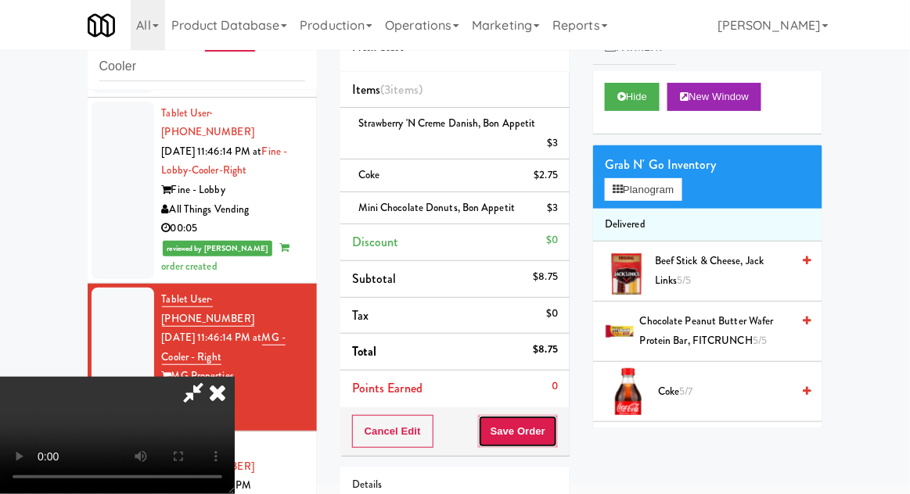
click at [556, 433] on button "Save Order" at bounding box center [518, 431] width 80 height 33
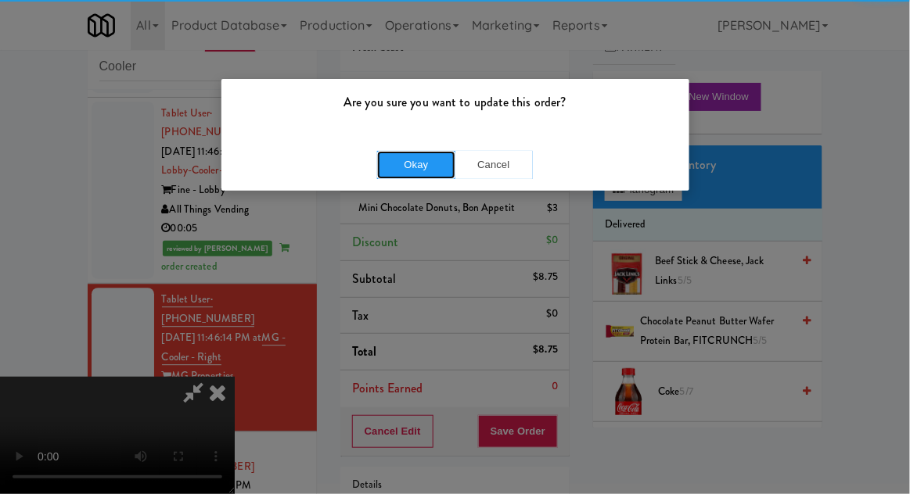
click at [413, 164] on button "Okay" at bounding box center [416, 165] width 78 height 28
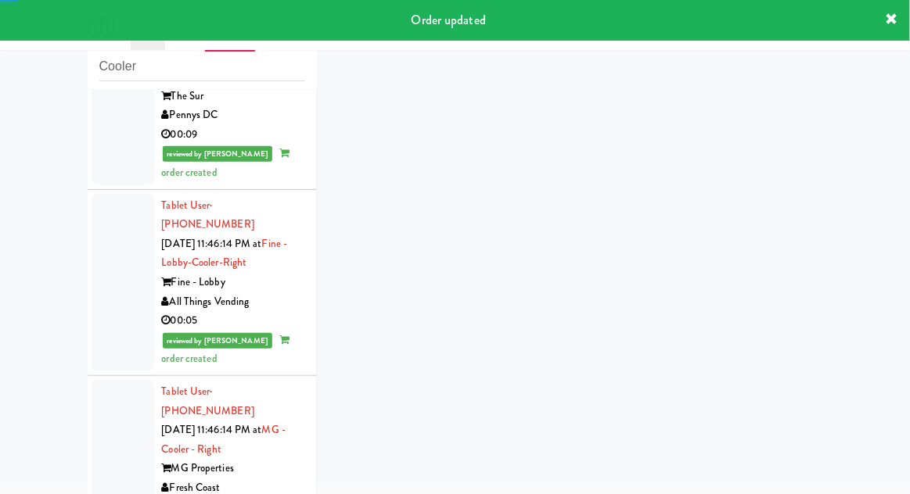
scroll to position [2391, 0]
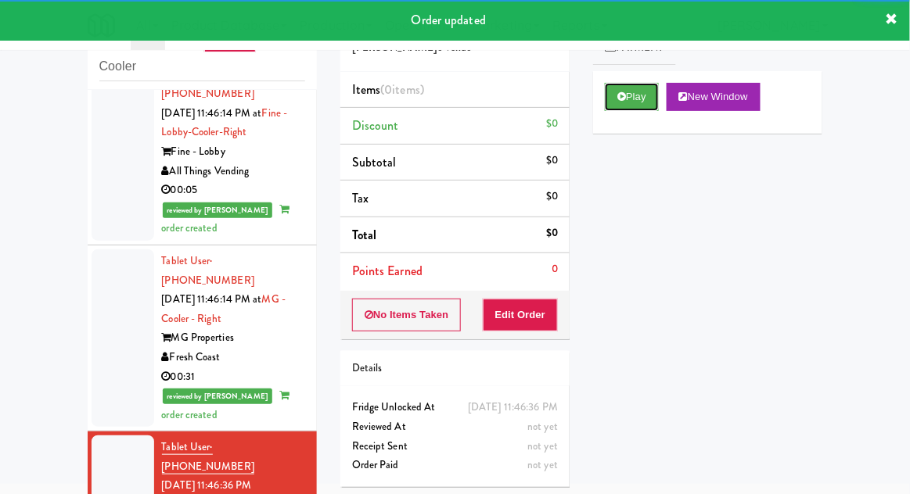
click at [646, 105] on button "Play" at bounding box center [632, 97] width 54 height 28
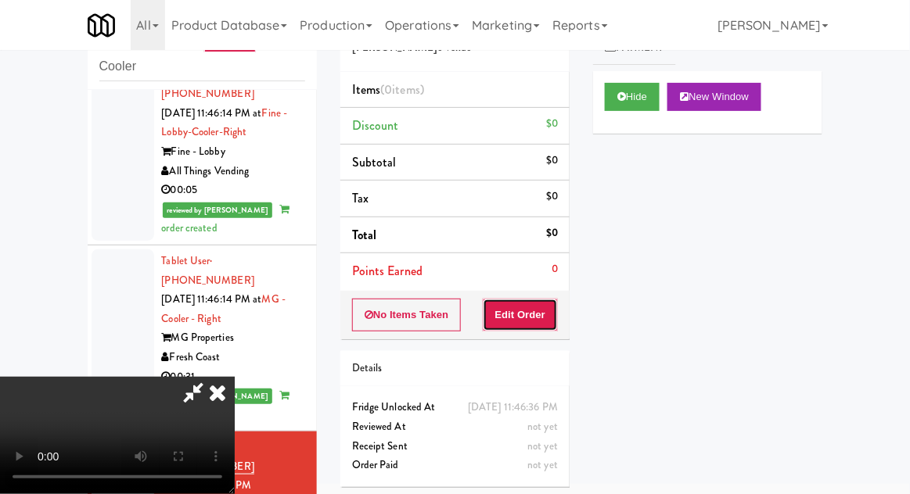
click at [538, 317] on button "Edit Order" at bounding box center [521, 315] width 76 height 33
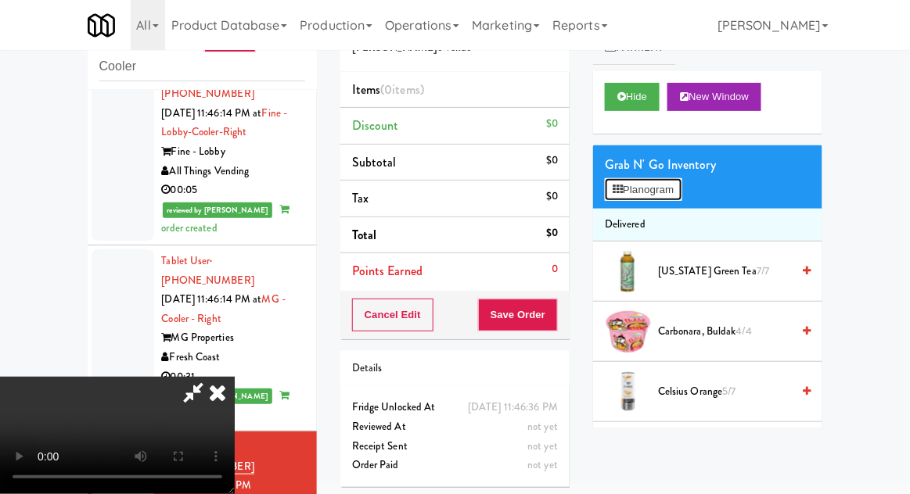
click at [662, 191] on button "Planogram" at bounding box center [643, 189] width 77 height 23
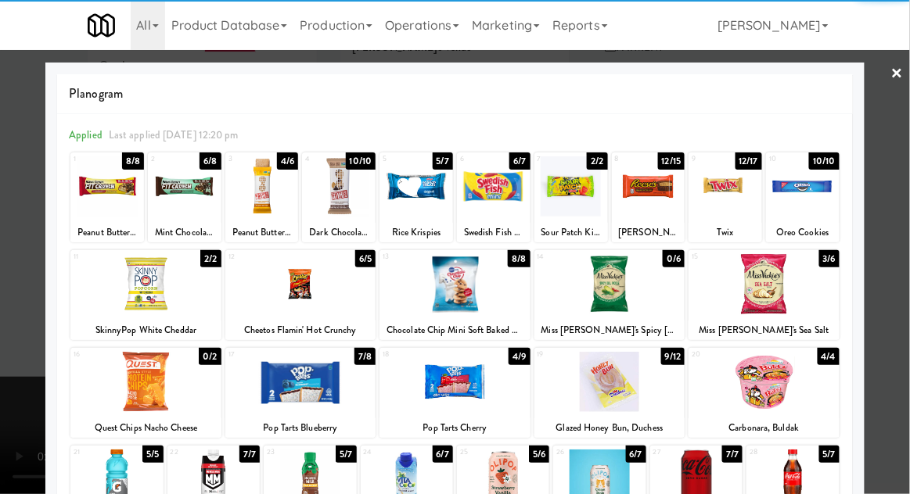
click at [406, 199] on div at bounding box center [416, 186] width 74 height 60
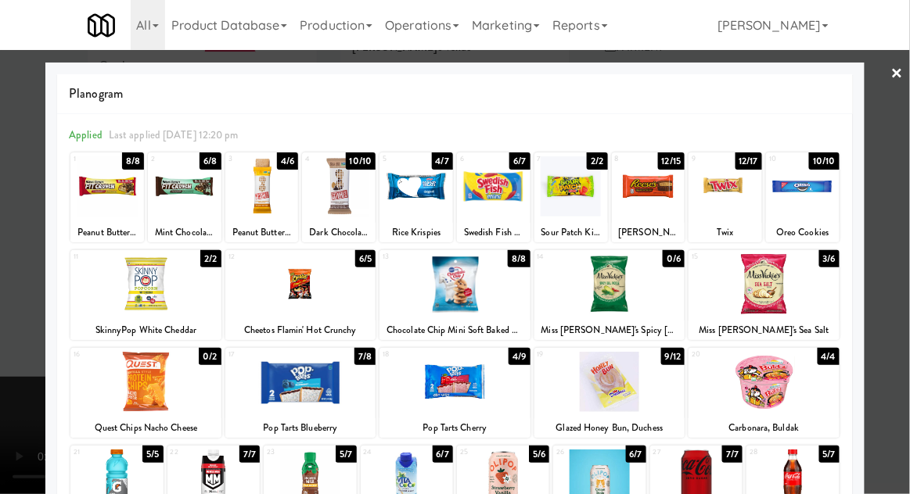
click at [895, 264] on div at bounding box center [455, 247] width 910 height 494
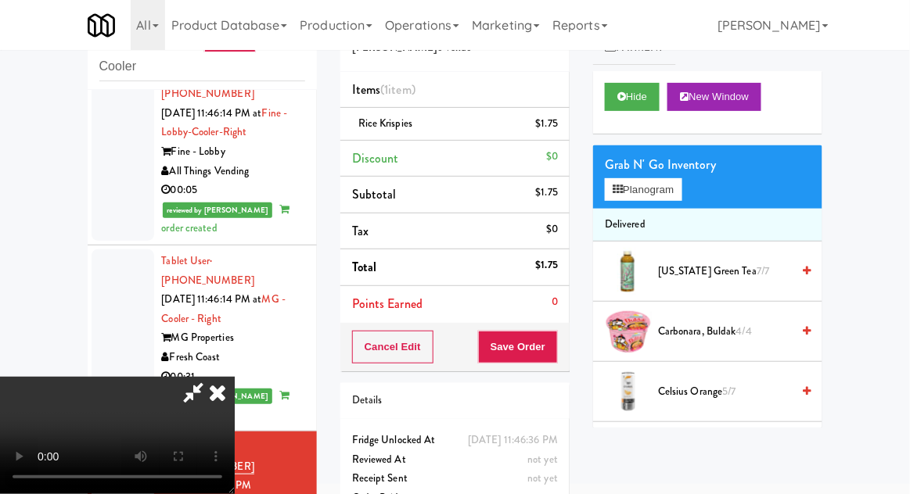
click at [662, 210] on li "Delivered" at bounding box center [707, 225] width 229 height 33
click at [674, 196] on button "Planogram" at bounding box center [643, 189] width 77 height 23
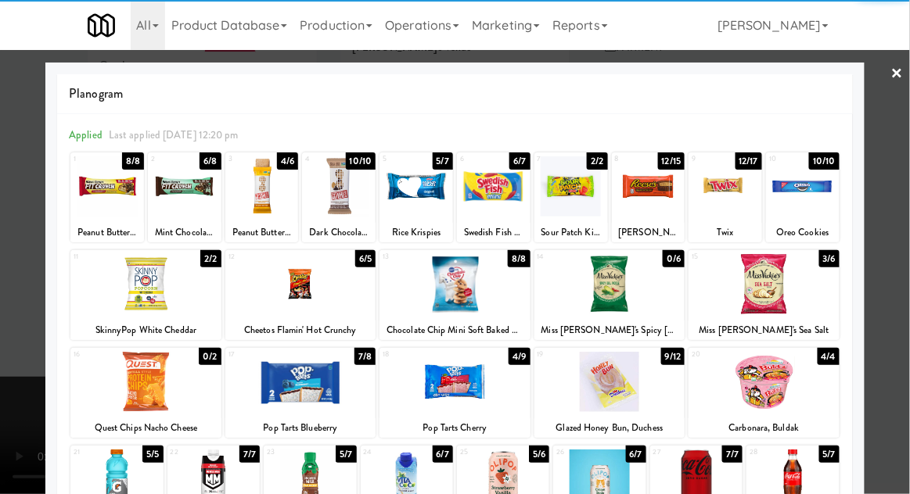
click at [898, 236] on div at bounding box center [455, 247] width 910 height 494
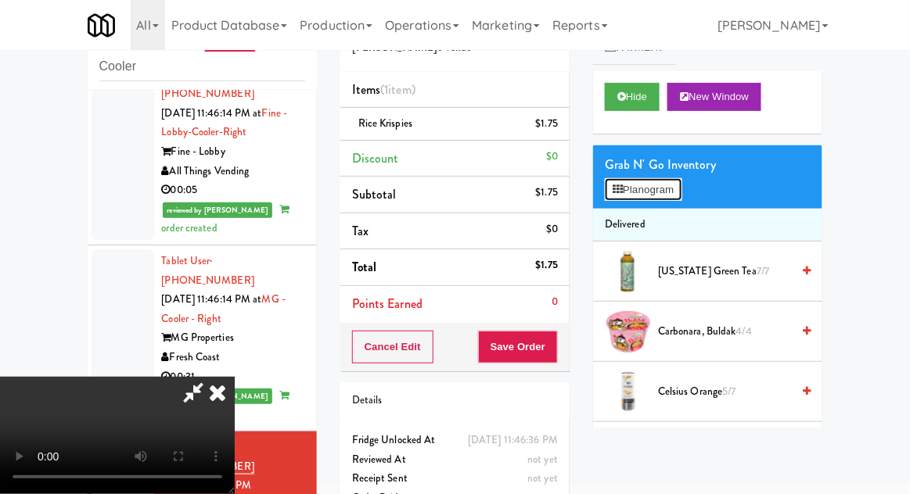
click at [663, 179] on button "Planogram" at bounding box center [643, 189] width 77 height 23
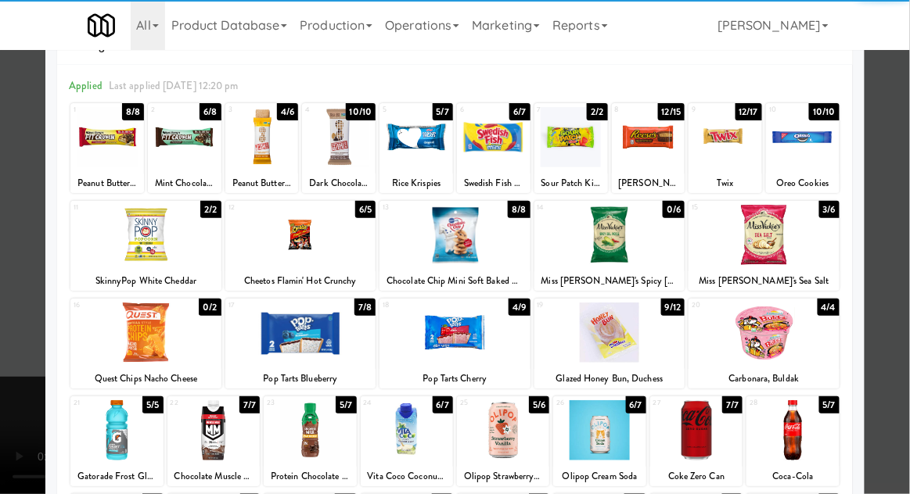
scroll to position [198, 0]
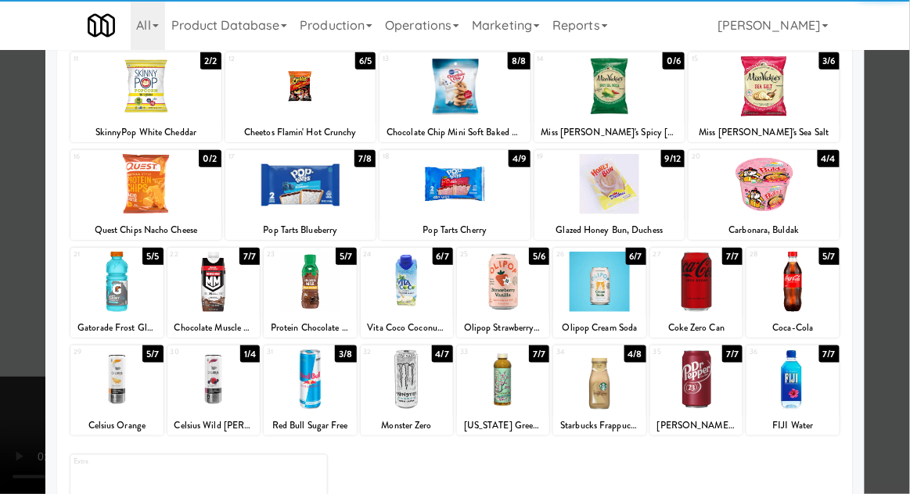
click at [717, 366] on div at bounding box center [696, 380] width 92 height 60
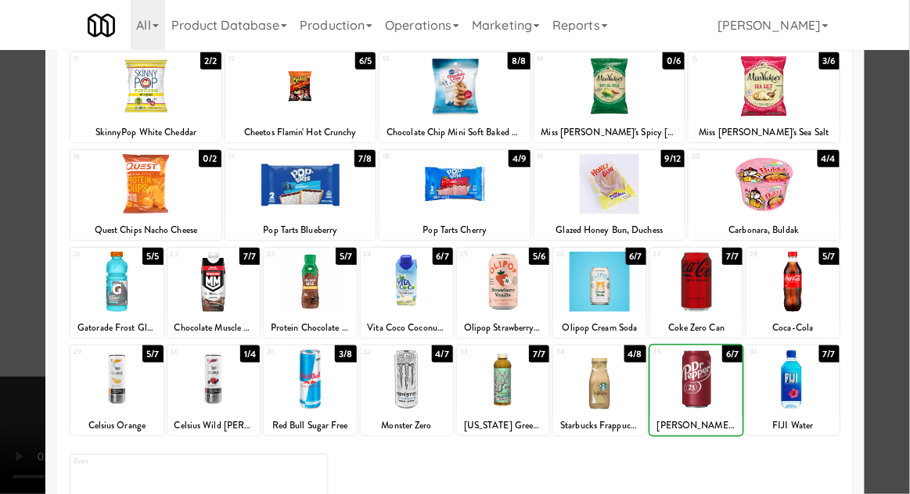
click at [905, 324] on div at bounding box center [455, 247] width 910 height 494
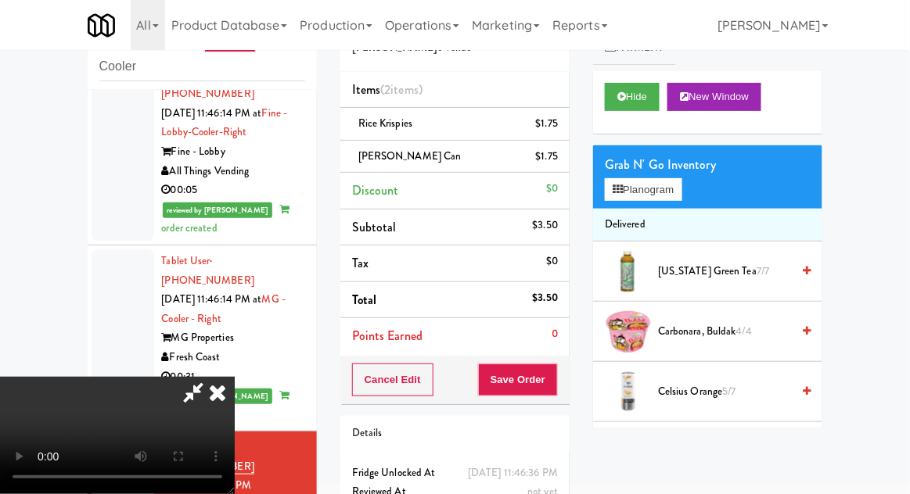
click at [677, 156] on div "Grab N' Go Inventory" at bounding box center [708, 164] width 206 height 23
click at [681, 191] on button "Planogram" at bounding box center [643, 189] width 77 height 23
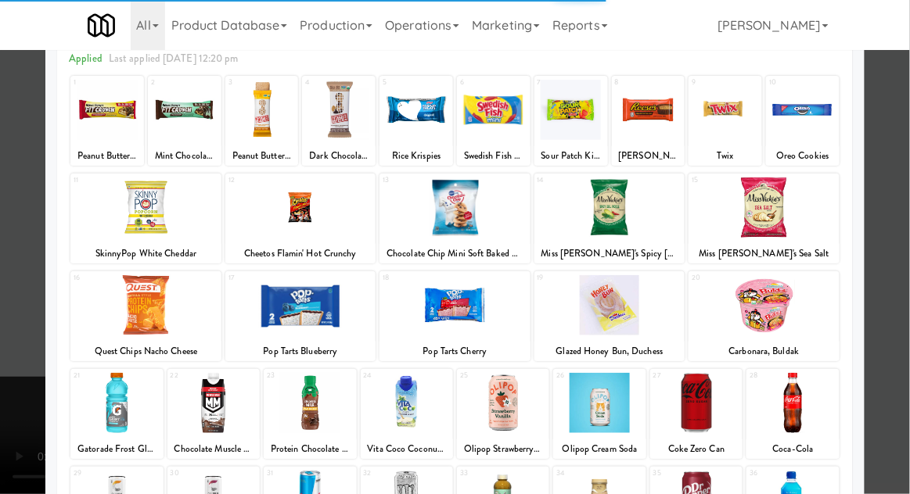
scroll to position [198, 0]
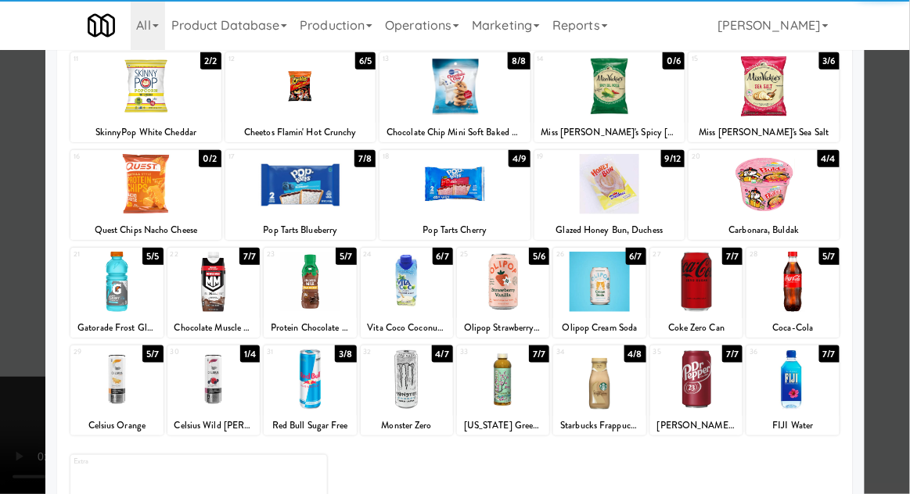
click at [715, 382] on div at bounding box center [696, 380] width 92 height 60
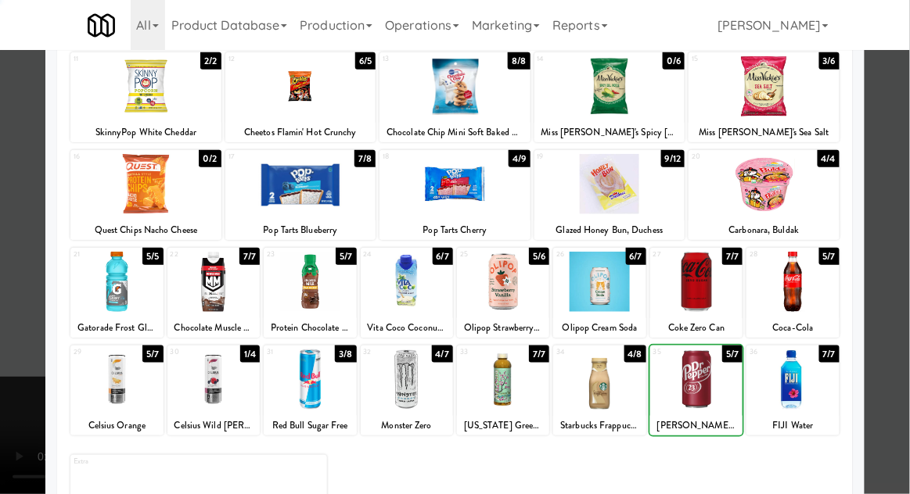
click at [904, 332] on div at bounding box center [455, 247] width 910 height 494
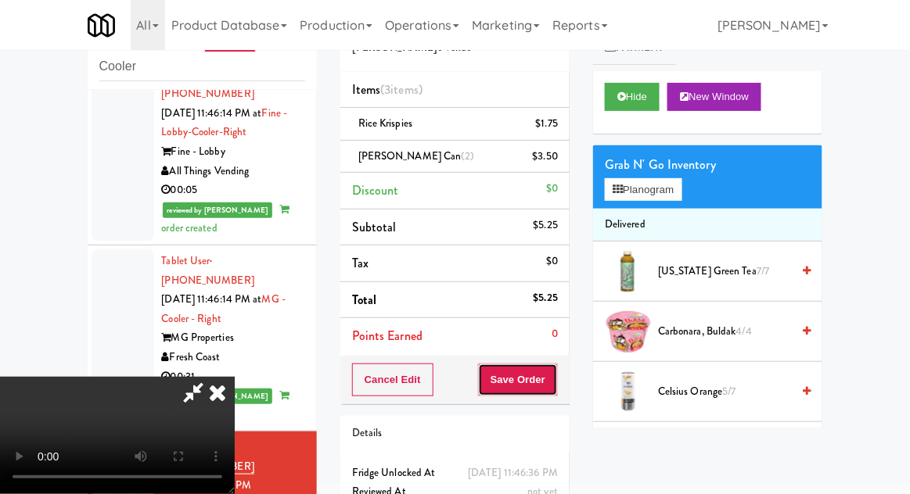
click at [555, 379] on button "Save Order" at bounding box center [518, 380] width 80 height 33
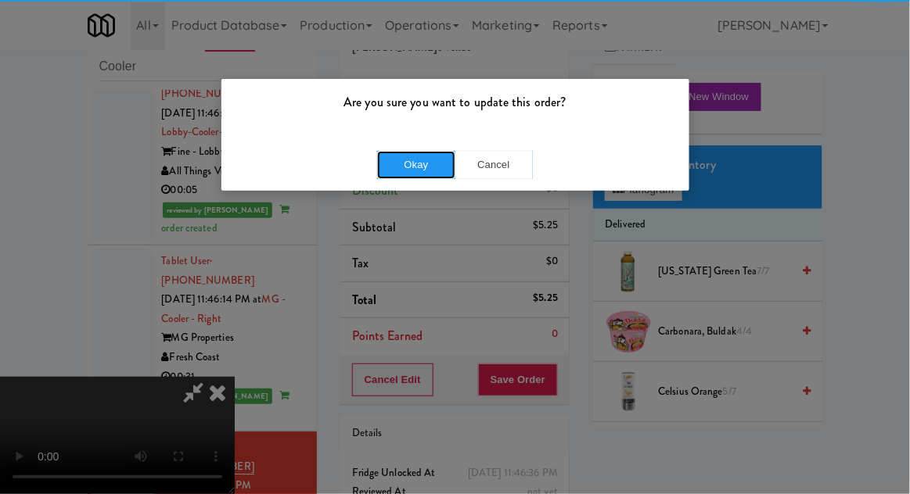
click at [411, 170] on button "Okay" at bounding box center [416, 165] width 78 height 28
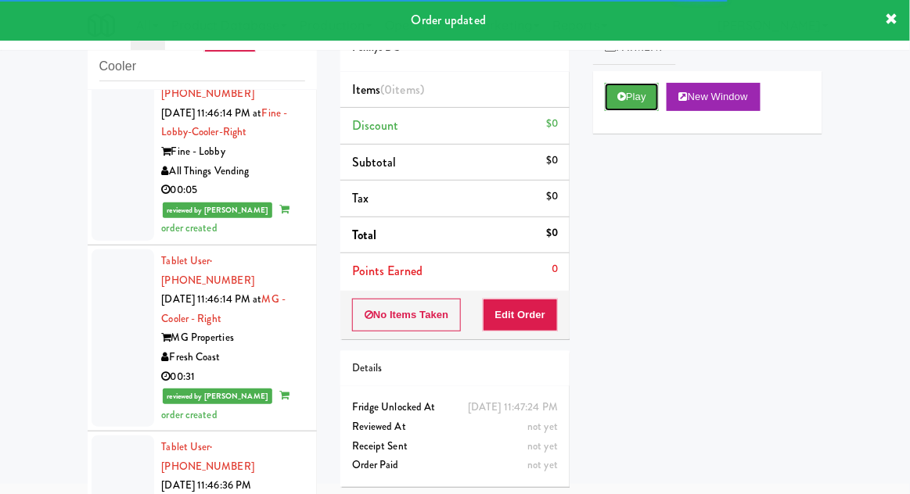
click at [639, 109] on button "Play" at bounding box center [632, 97] width 54 height 28
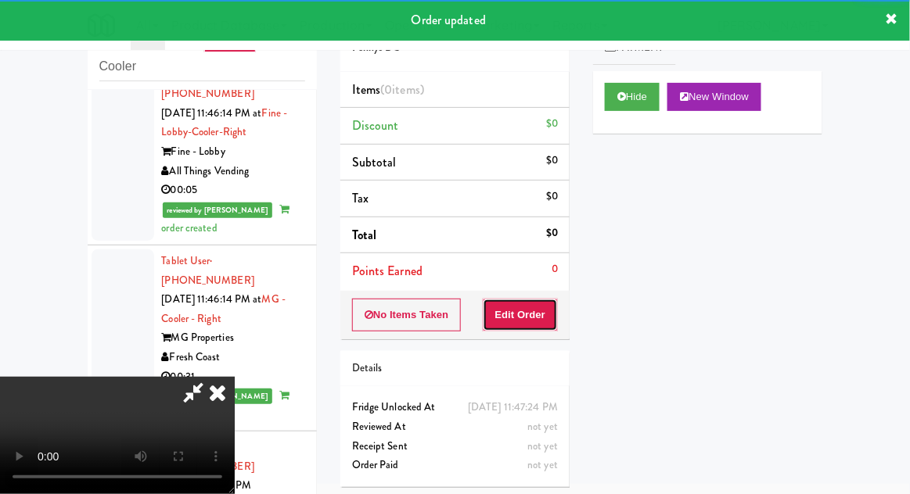
click at [538, 309] on button "Edit Order" at bounding box center [521, 315] width 76 height 33
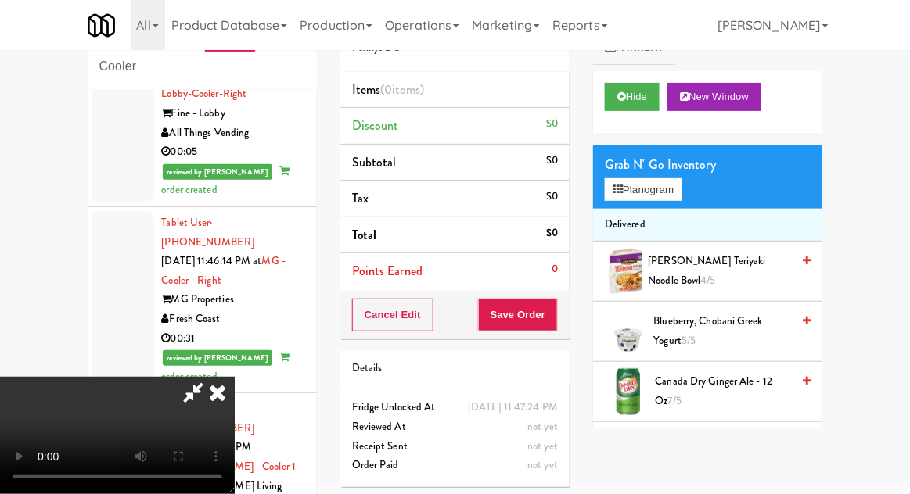
scroll to position [57, 0]
click at [678, 197] on button "Planogram" at bounding box center [643, 189] width 77 height 23
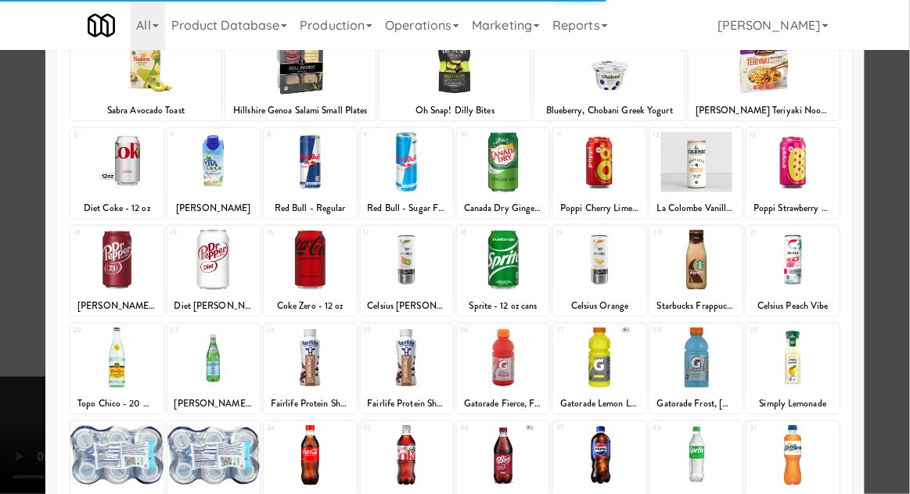
scroll to position [198, 0]
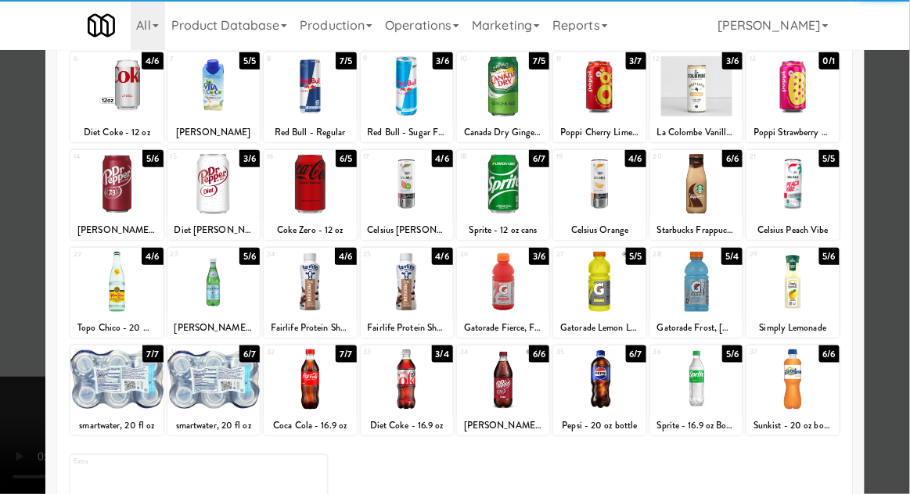
click at [301, 387] on div at bounding box center [310, 380] width 92 height 60
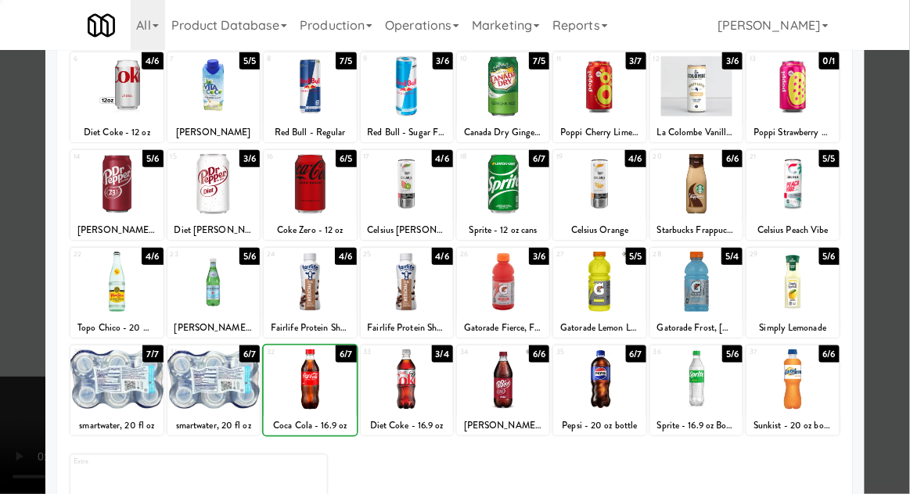
click at [897, 264] on div at bounding box center [455, 247] width 910 height 494
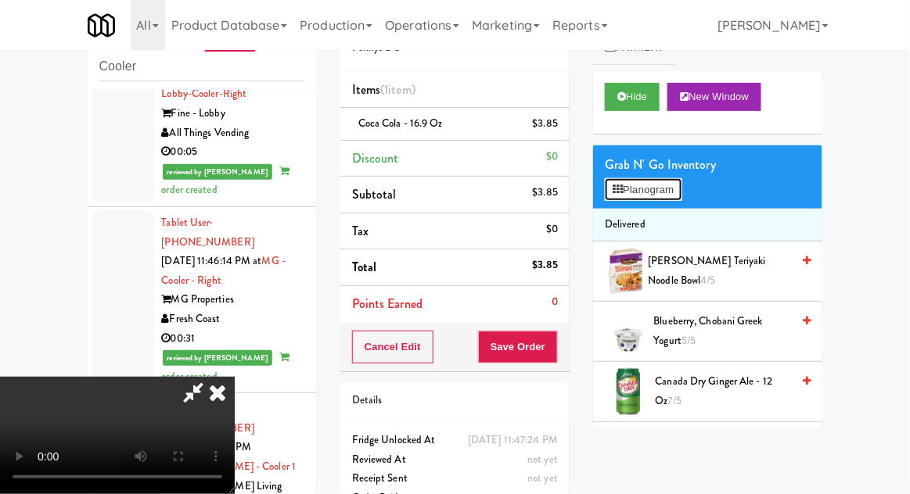
click at [664, 188] on button "Planogram" at bounding box center [643, 189] width 77 height 23
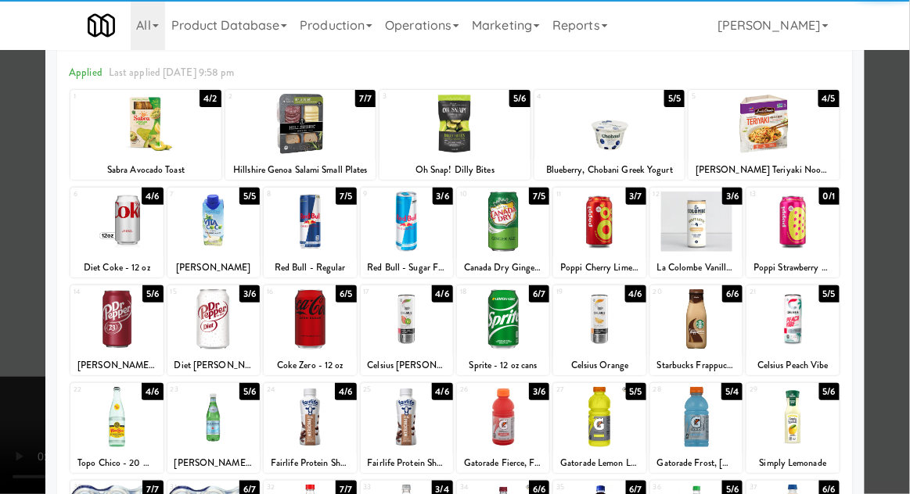
scroll to position [66, 0]
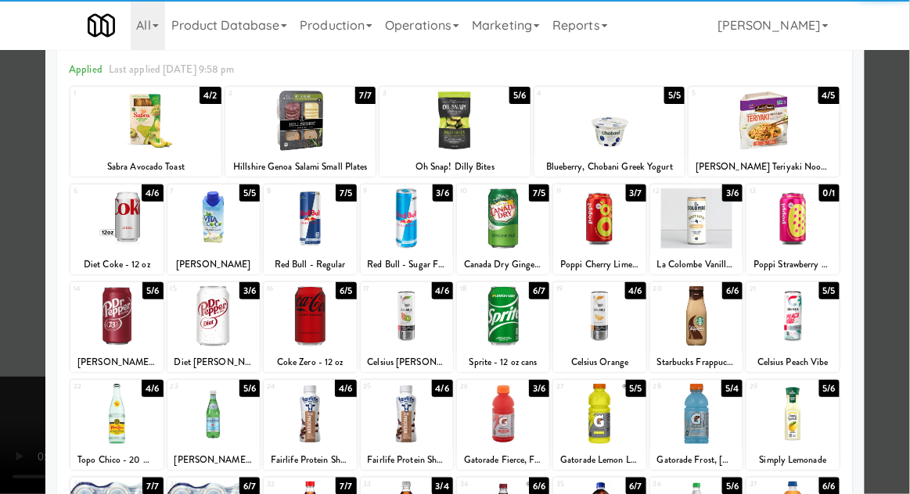
click at [711, 327] on div at bounding box center [696, 316] width 92 height 60
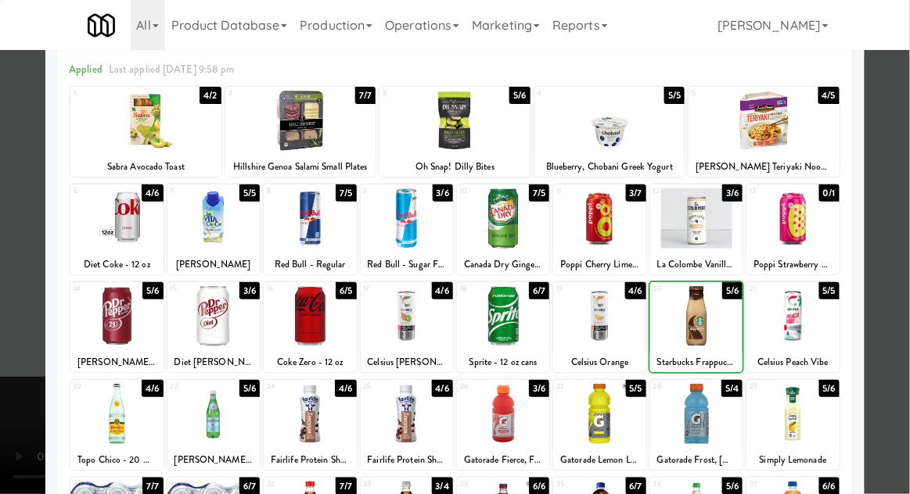
click at [903, 287] on div at bounding box center [455, 247] width 910 height 494
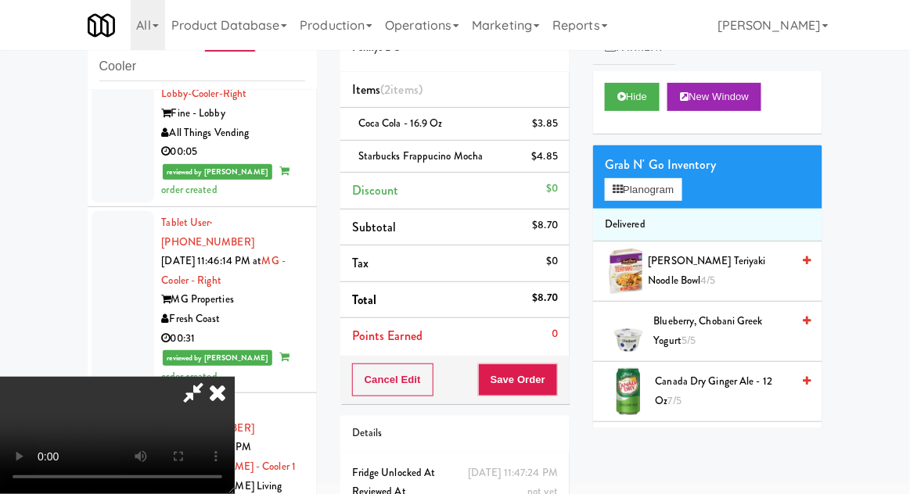
scroll to position [57, 0]
click at [556, 386] on button "Save Order" at bounding box center [518, 380] width 80 height 33
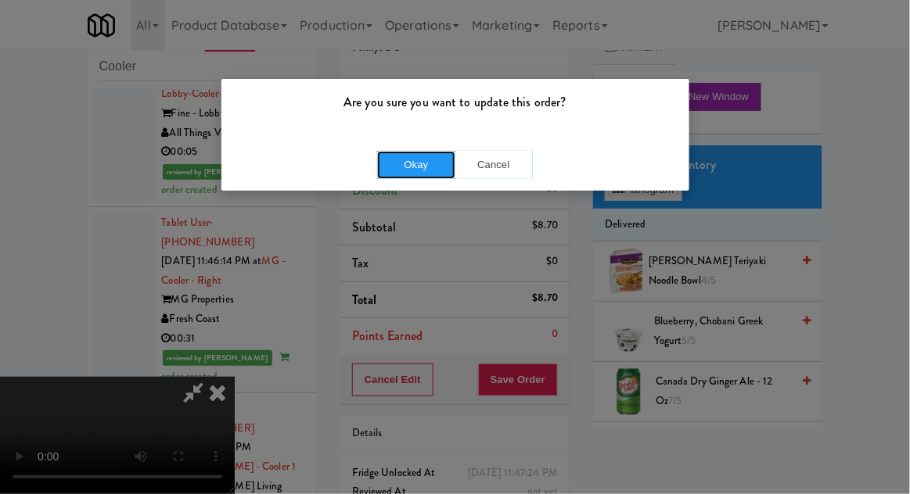
click at [405, 171] on button "Okay" at bounding box center [416, 165] width 78 height 28
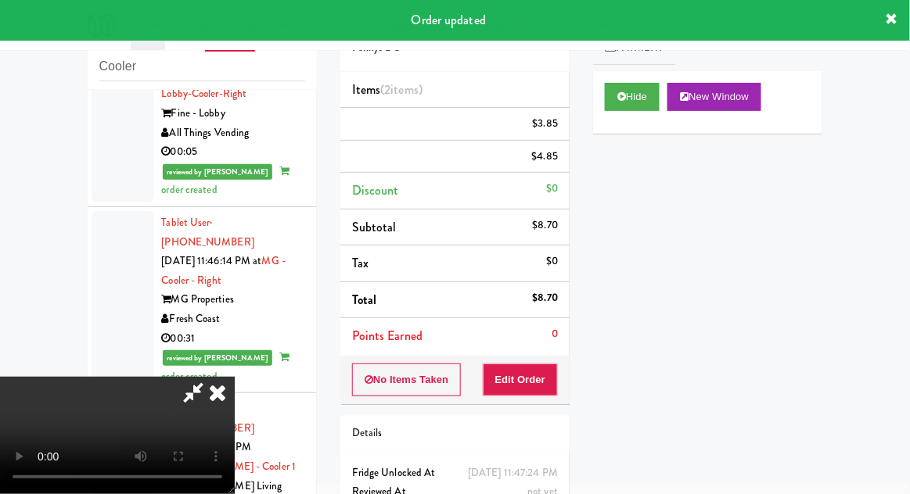
scroll to position [0, 0]
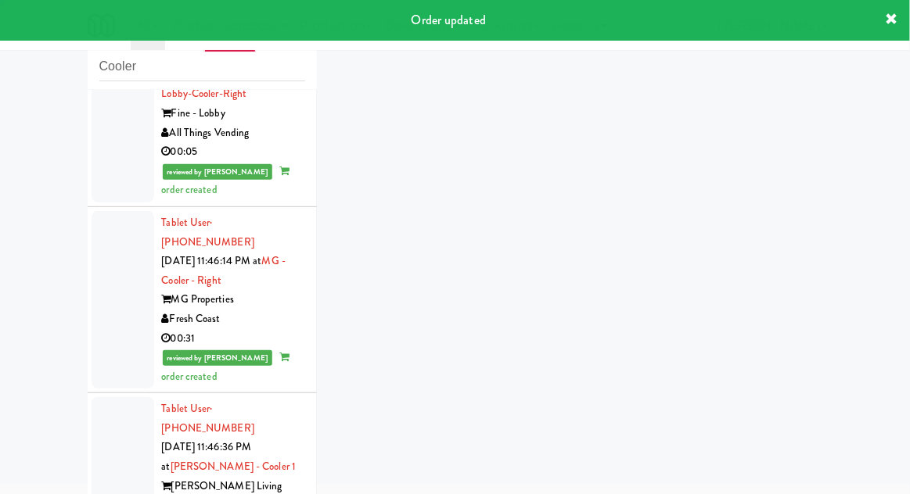
scroll to position [2469, 0]
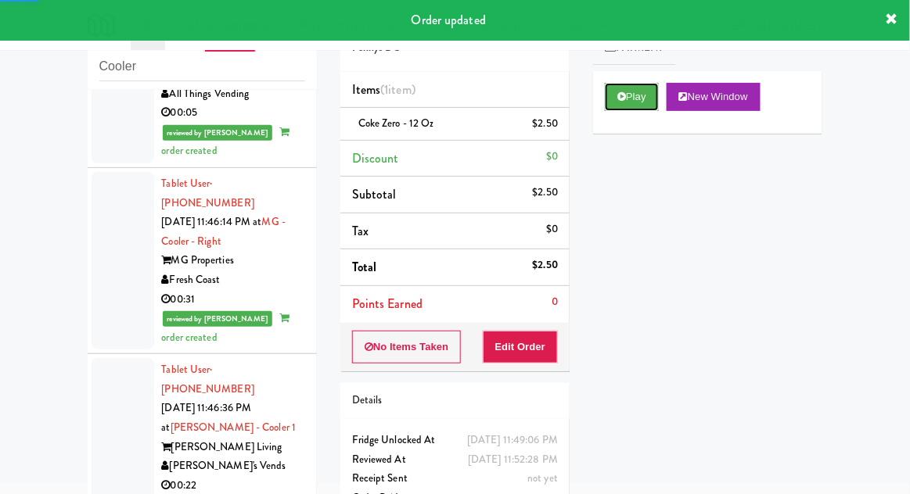
click at [653, 100] on button "Play" at bounding box center [632, 97] width 54 height 28
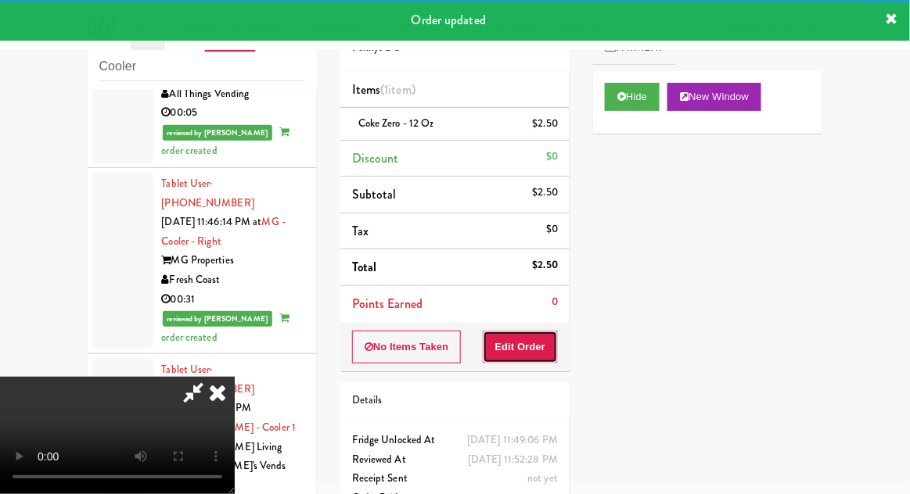
click at [539, 340] on button "Edit Order" at bounding box center [521, 347] width 76 height 33
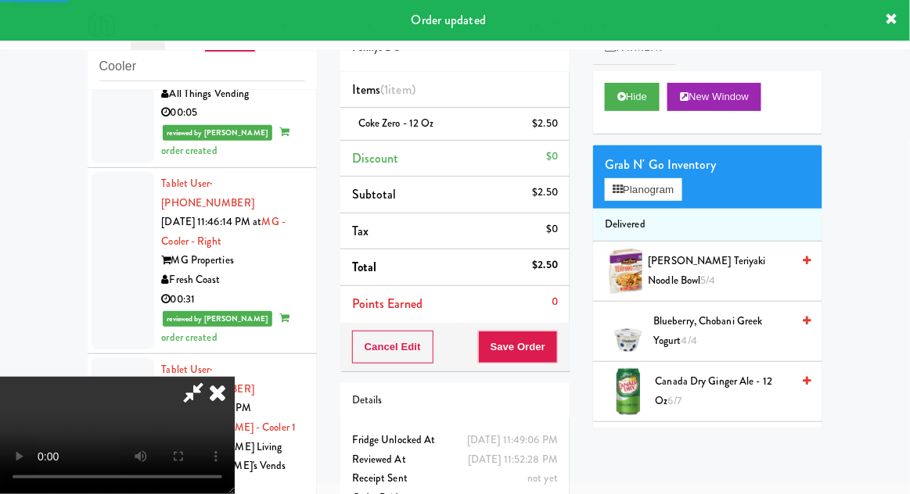
click at [223, 408] on icon at bounding box center [217, 392] width 34 height 31
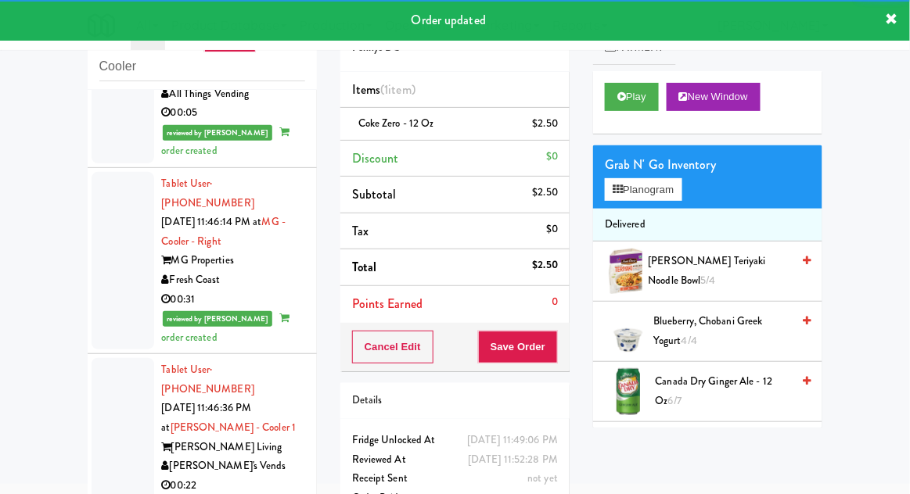
scroll to position [2507, 0]
